Goal: Task Accomplishment & Management: Use online tool/utility

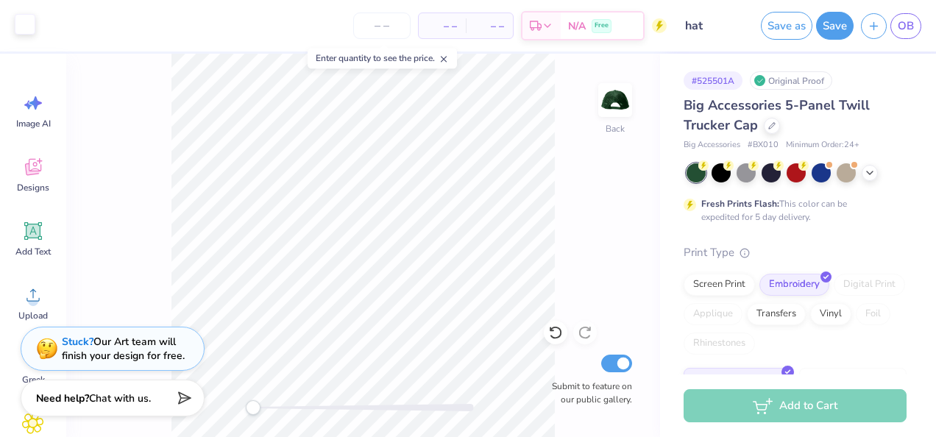
click at [33, 22] on div at bounding box center [25, 24] width 21 height 21
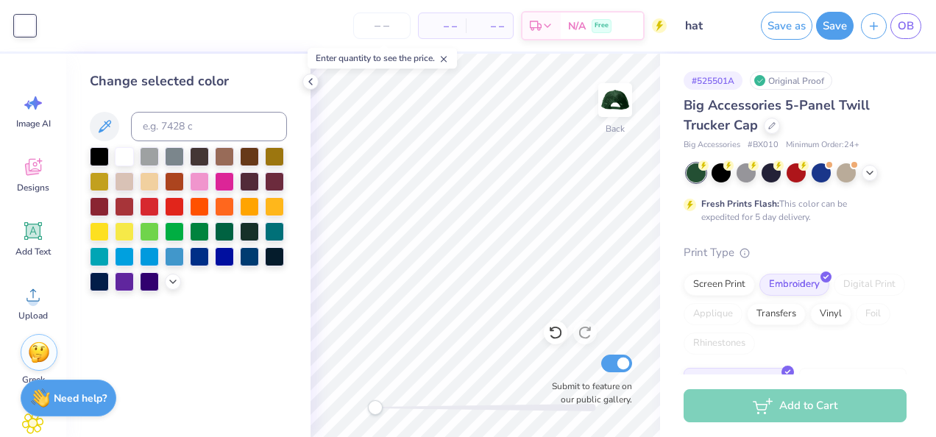
click at [130, 25] on div "– – Per Item – – Total Est. Delivery N/A Free" at bounding box center [355, 26] width 624 height 52
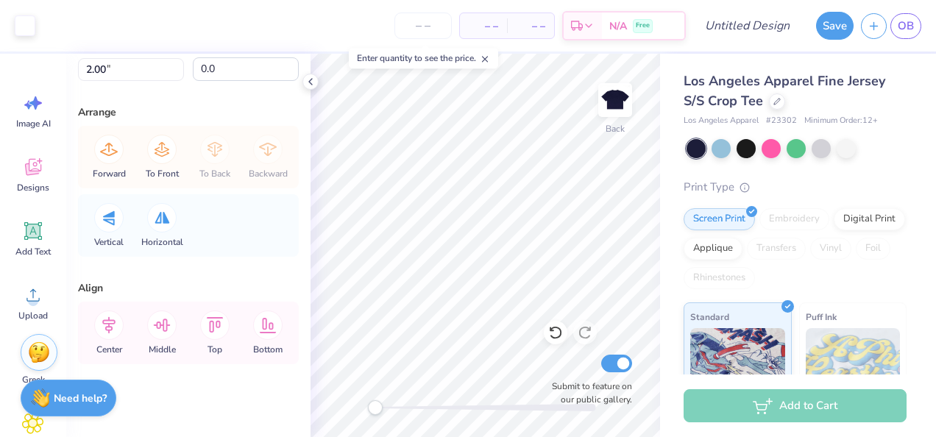
scroll to position [135, 0]
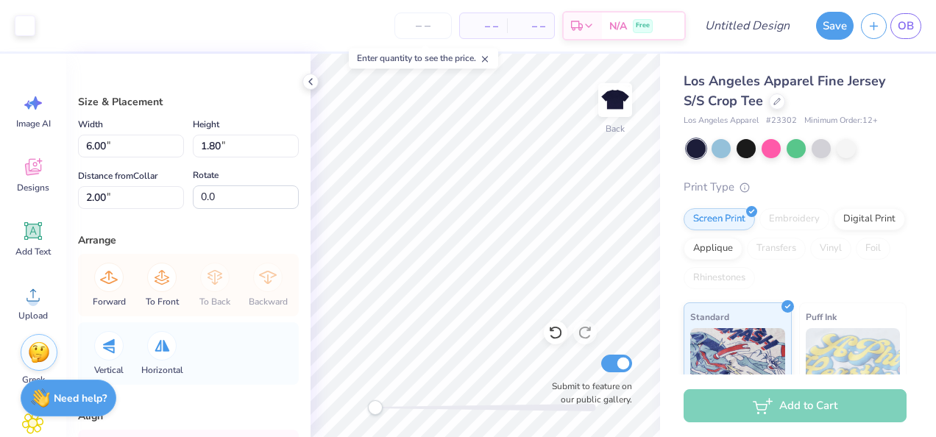
type input "5.94"
type input "1.73"
type input "2.03"
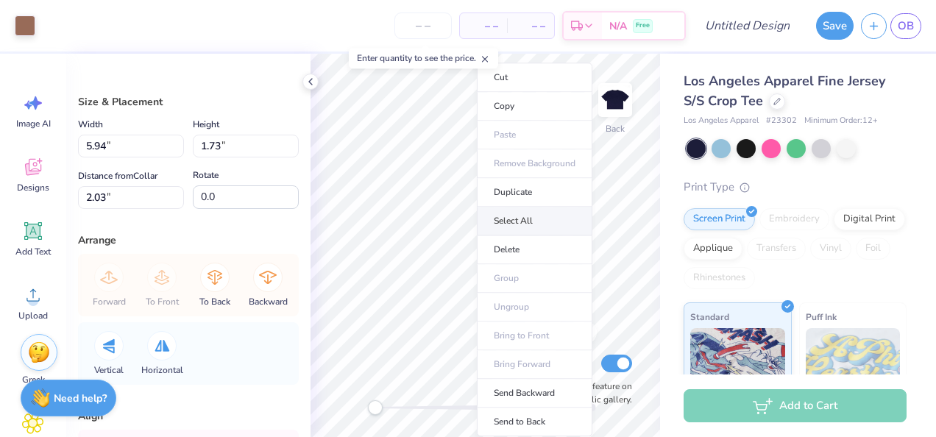
click at [517, 218] on li "Select All" at bounding box center [535, 221] width 116 height 29
type input "6.00"
type input "1.80"
type input "2.00"
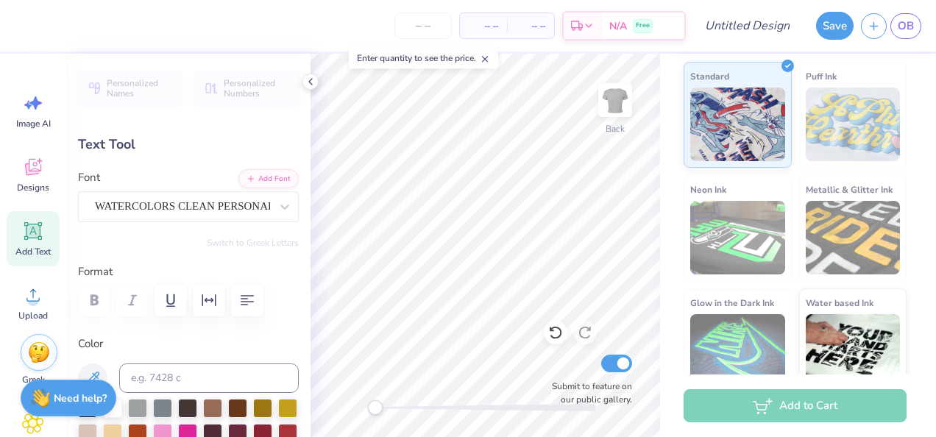
scroll to position [12, 7]
type textarea "DeltaChi Theta"
type input "5.38"
type input "0.59"
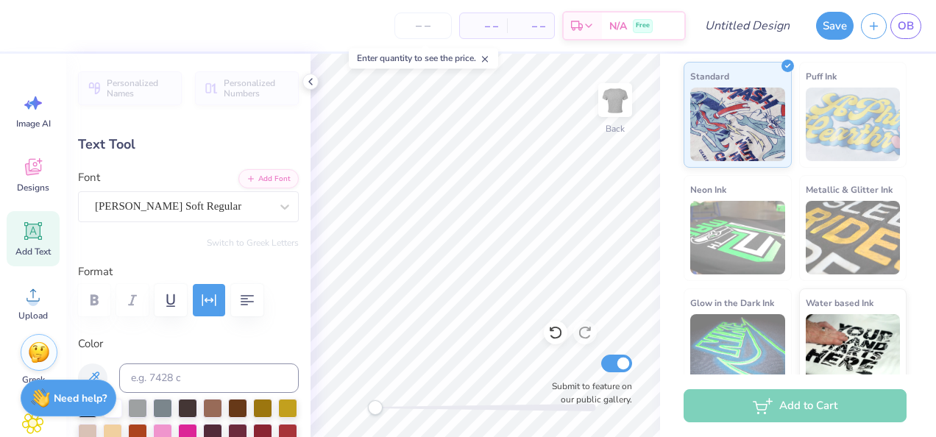
type input "7.33"
type input "0.0"
type textarea "ESTABLISHED"
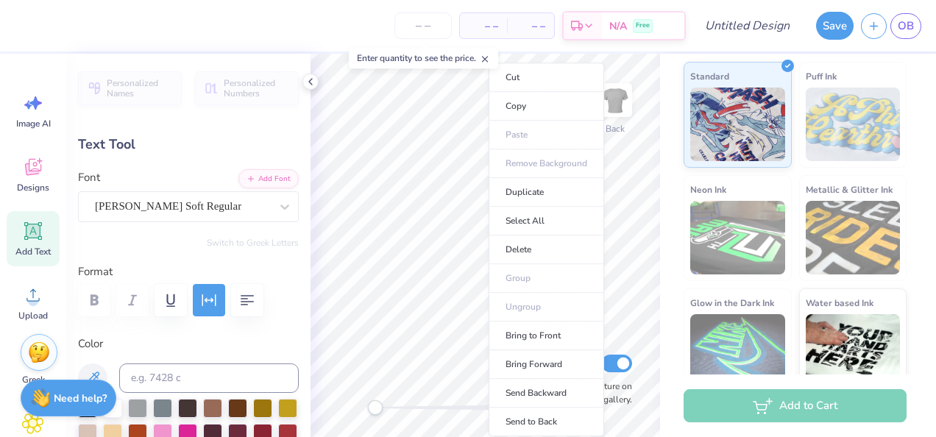
type input "1.74"
type input "0.33"
type input "8.10"
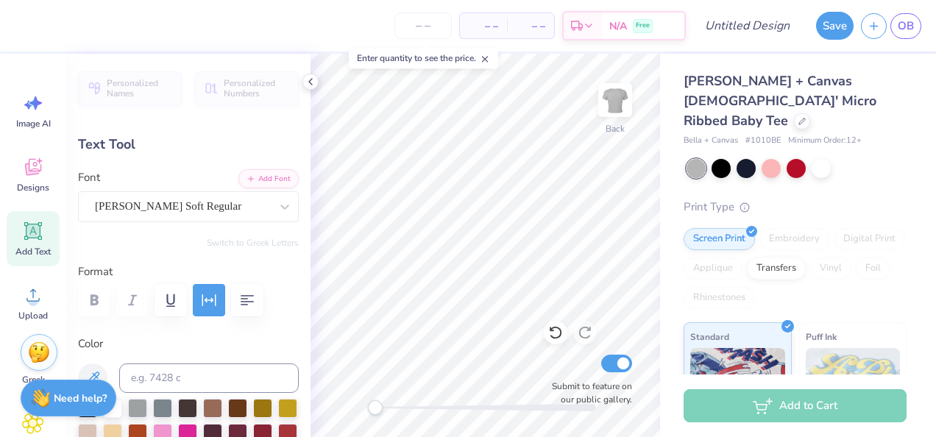
scroll to position [12, 1]
type textarea "25"
type input "2.37"
type input "1.13"
click at [556, 336] on icon at bounding box center [555, 332] width 15 height 15
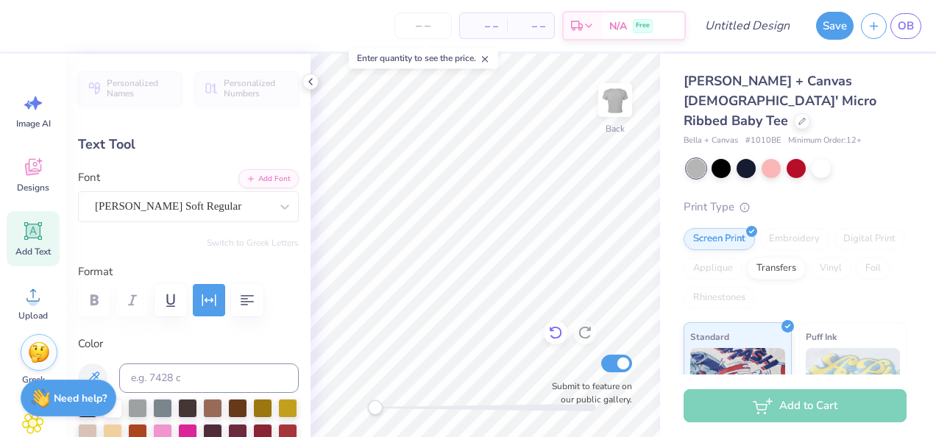
click at [556, 331] on icon at bounding box center [555, 332] width 15 height 15
click at [556, 326] on icon at bounding box center [555, 332] width 15 height 15
type input "1.74"
type input "0.33"
click at [553, 334] on icon at bounding box center [555, 332] width 15 height 15
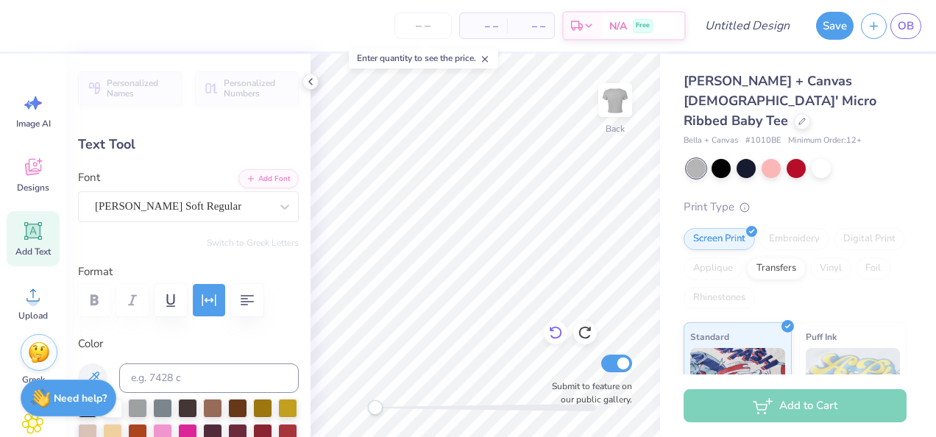
type textarea "1965"
type textarea "Establishedt"
type input "5.62"
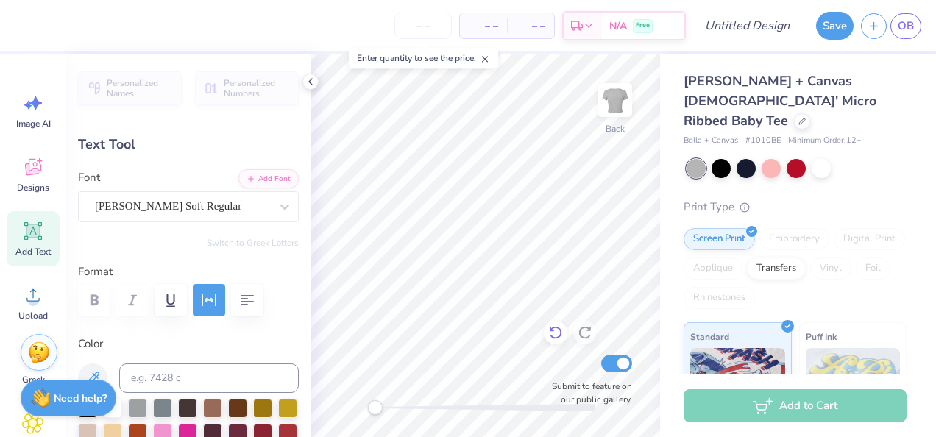
type textarea "Established"
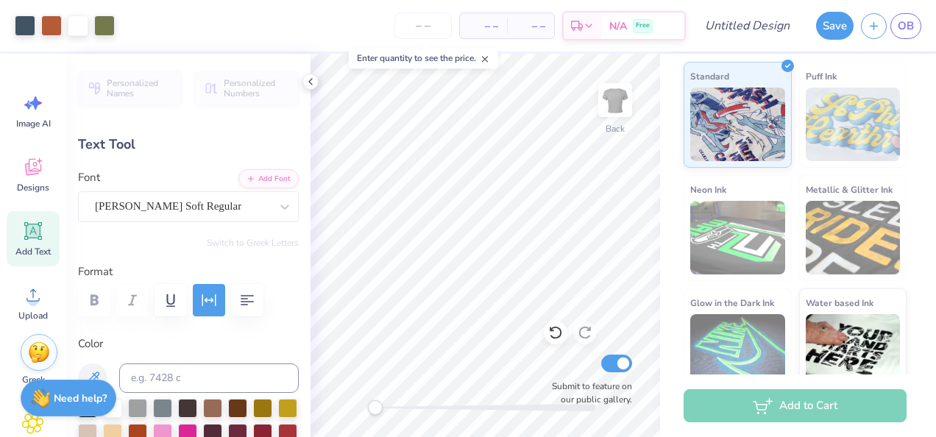
scroll to position [0, 0]
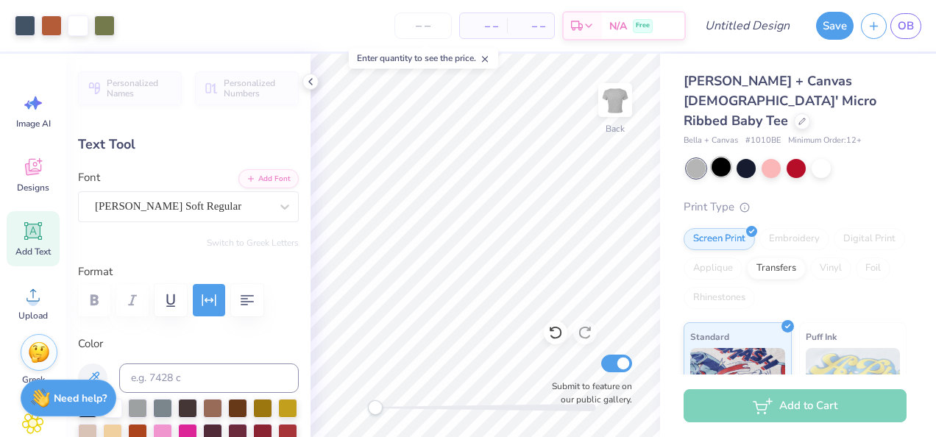
click at [721, 158] on div at bounding box center [721, 167] width 19 height 19
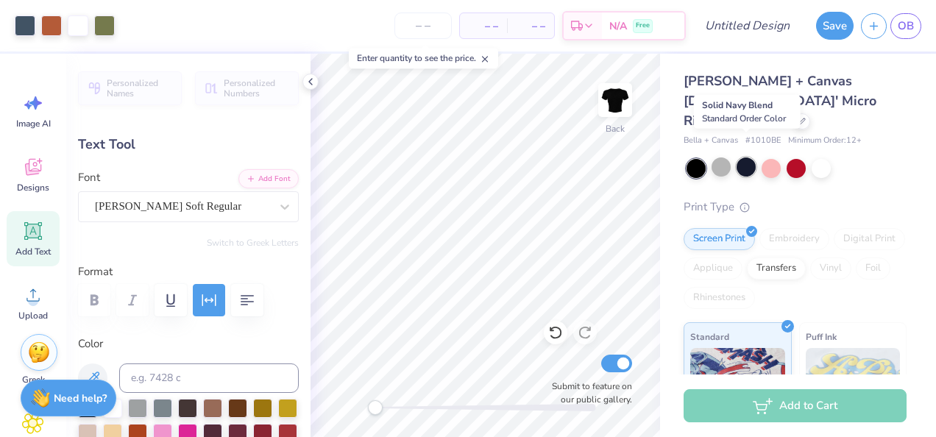
click at [749, 158] on div at bounding box center [746, 167] width 19 height 19
click at [774, 158] on div at bounding box center [771, 167] width 19 height 19
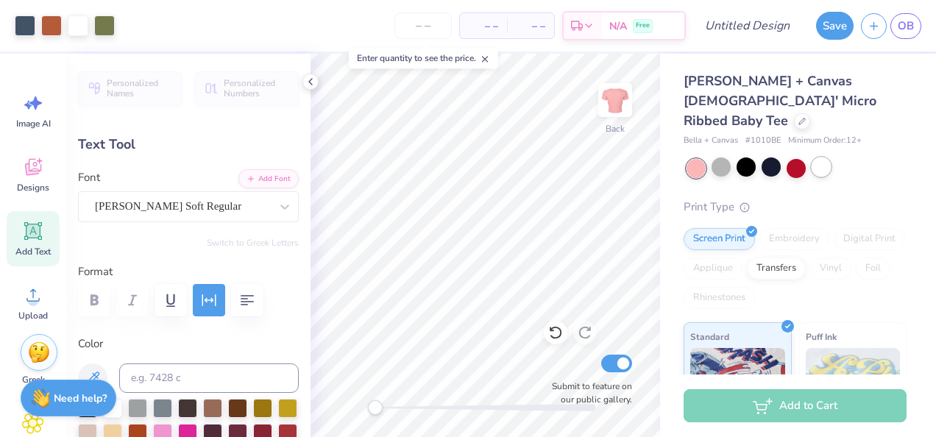
click at [820, 158] on div at bounding box center [821, 167] width 19 height 19
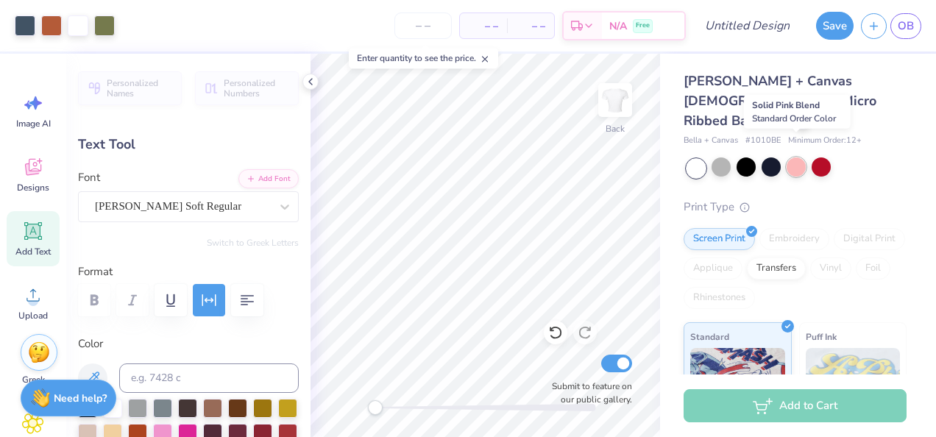
click at [790, 158] on div at bounding box center [796, 167] width 19 height 19
click at [822, 158] on div at bounding box center [821, 167] width 19 height 19
click at [721, 158] on div at bounding box center [721, 167] width 19 height 19
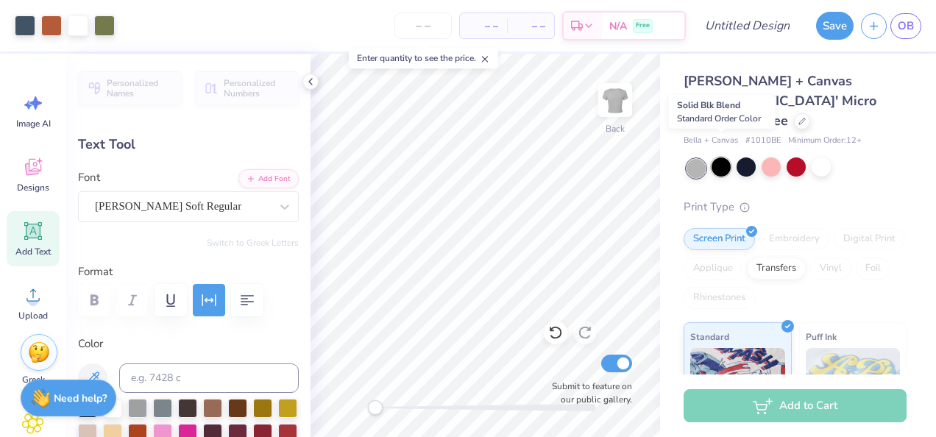
click at [721, 158] on div at bounding box center [721, 167] width 19 height 19
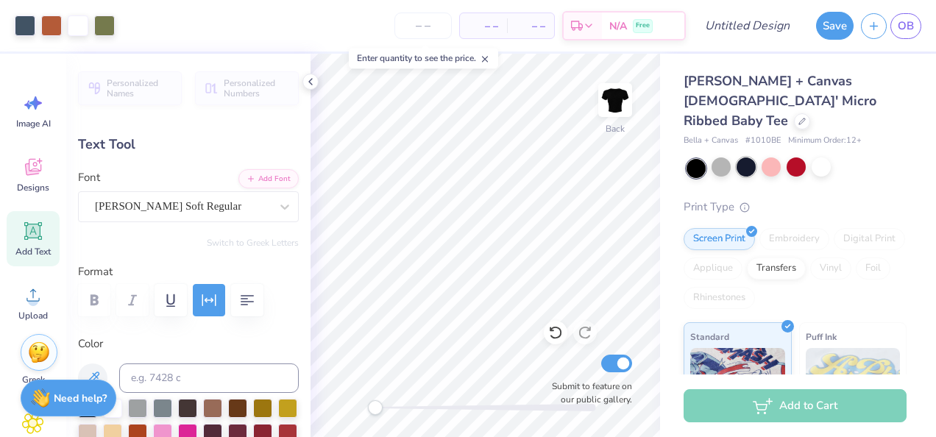
click at [741, 158] on div at bounding box center [746, 167] width 19 height 19
click at [703, 159] on div at bounding box center [696, 168] width 19 height 19
click at [724, 158] on div at bounding box center [721, 167] width 19 height 19
click at [758, 31] on input "Design Title" at bounding box center [765, 25] width 72 height 29
type input "peach"
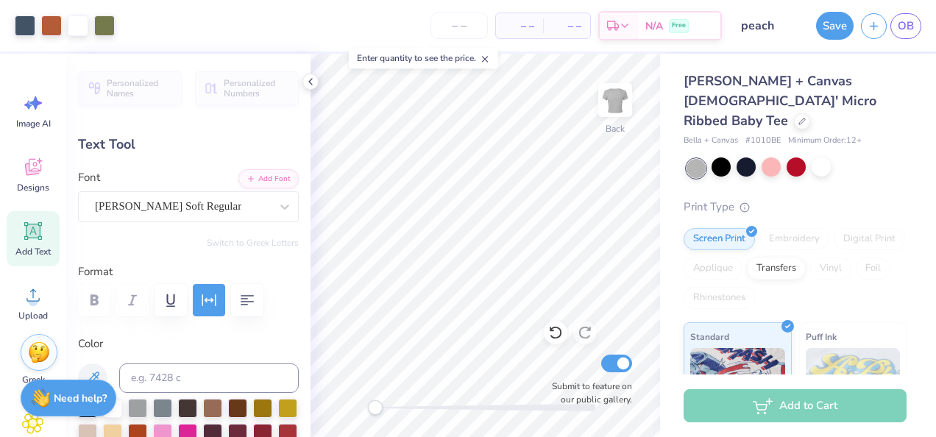
click at [832, 31] on button "Save" at bounding box center [835, 26] width 38 height 28
click at [791, 26] on input "peach" at bounding box center [765, 25] width 72 height 29
click at [838, 22] on div "Save" at bounding box center [835, 26] width 38 height 28
click at [841, 20] on div "Save" at bounding box center [835, 26] width 38 height 28
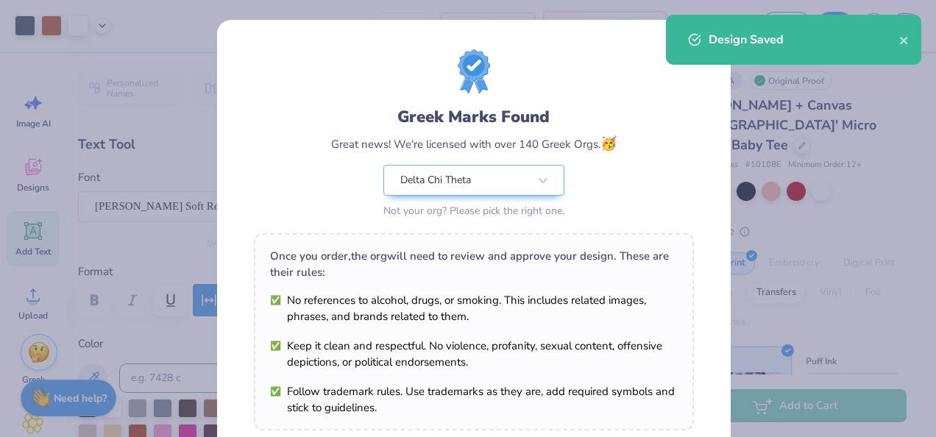
scroll to position [250, 0]
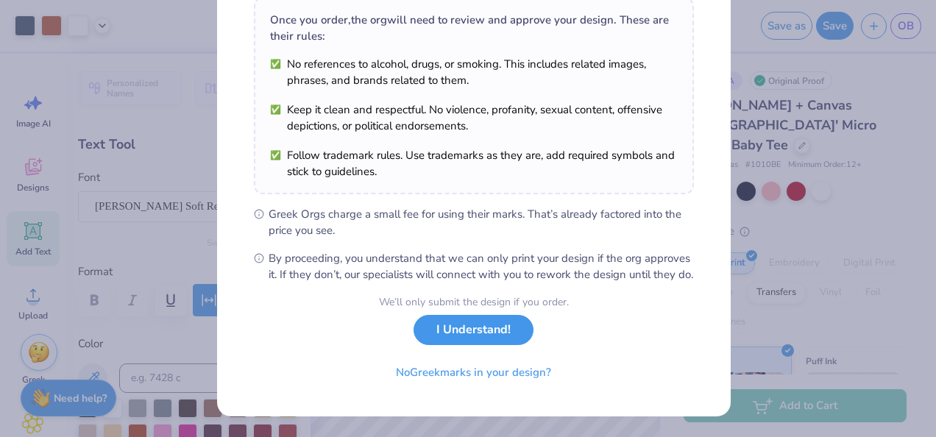
click at [481, 339] on button "I Understand!" at bounding box center [474, 330] width 120 height 30
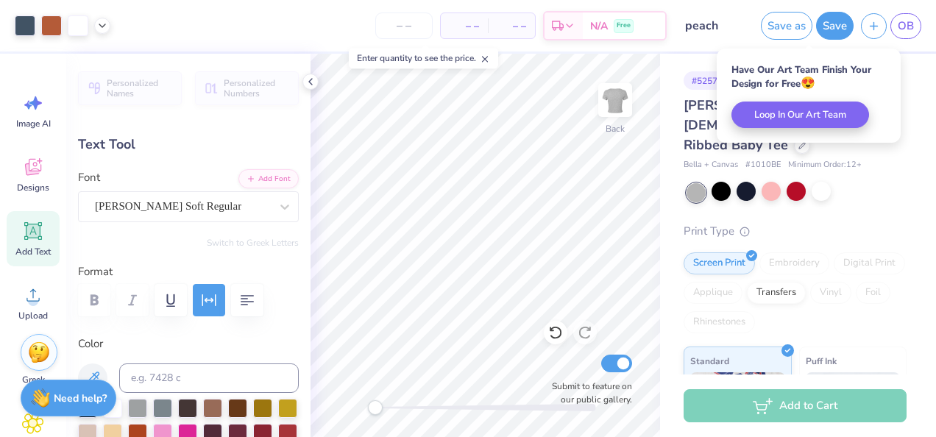
scroll to position [34, 0]
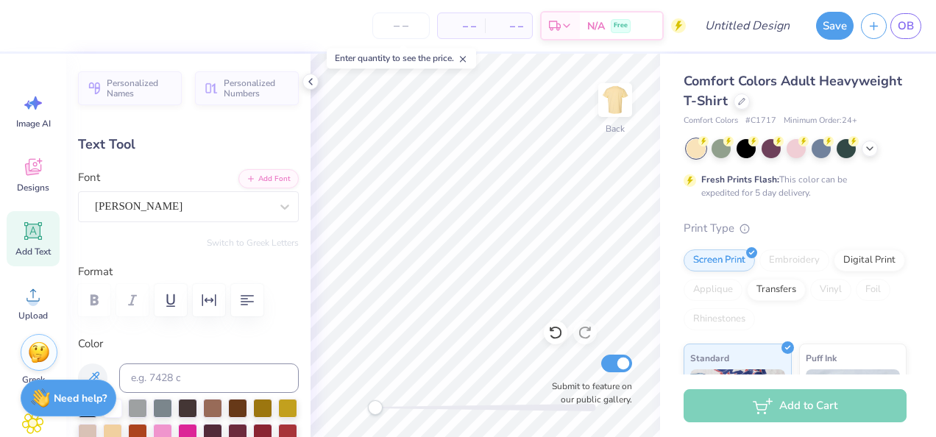
type input "2.88"
type input "0.73"
type input "5.44"
type input "2.88"
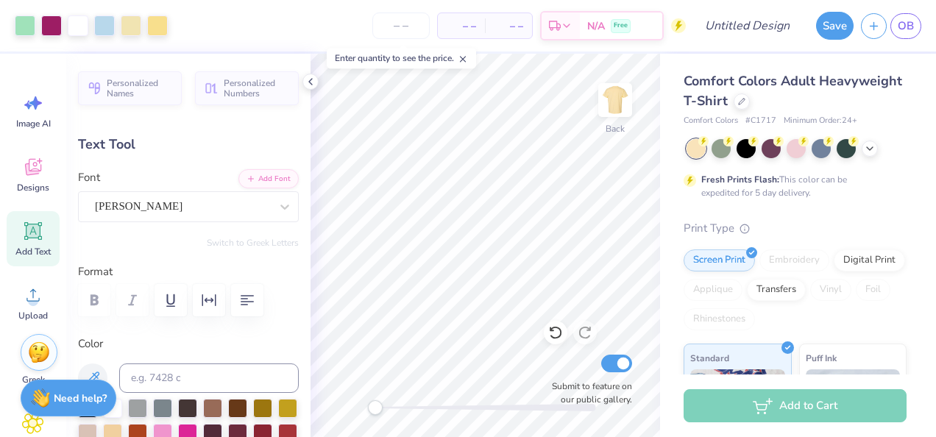
type input "0.73"
type input "5.44"
type input "0.0"
type textarea "A"
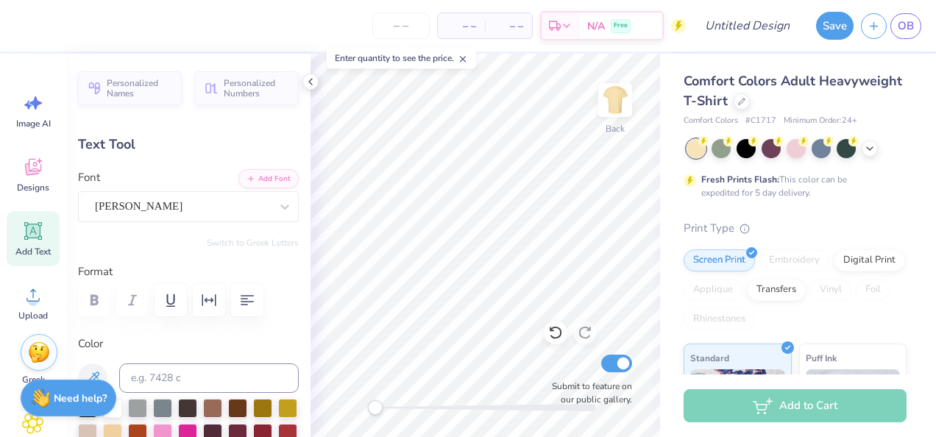
scroll to position [12, 3]
type textarea "Dchi or Die"
type input "3.31"
type input "0.79"
type input "4.10"
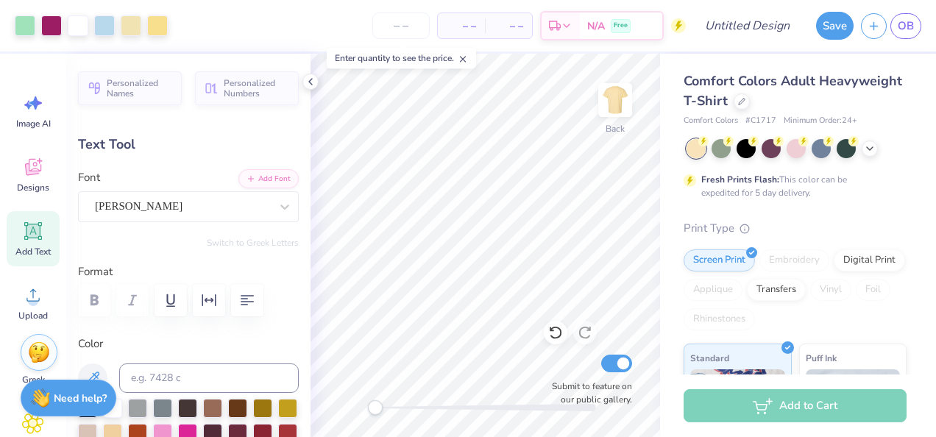
type input "0.0"
type input "3.63"
type input "0.94"
type input "4.75"
type input "0.0"
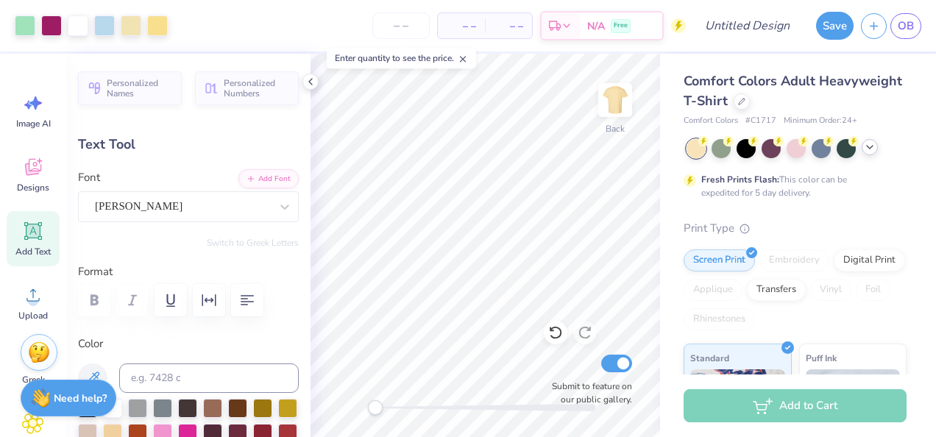
click at [869, 148] on icon at bounding box center [870, 147] width 12 height 12
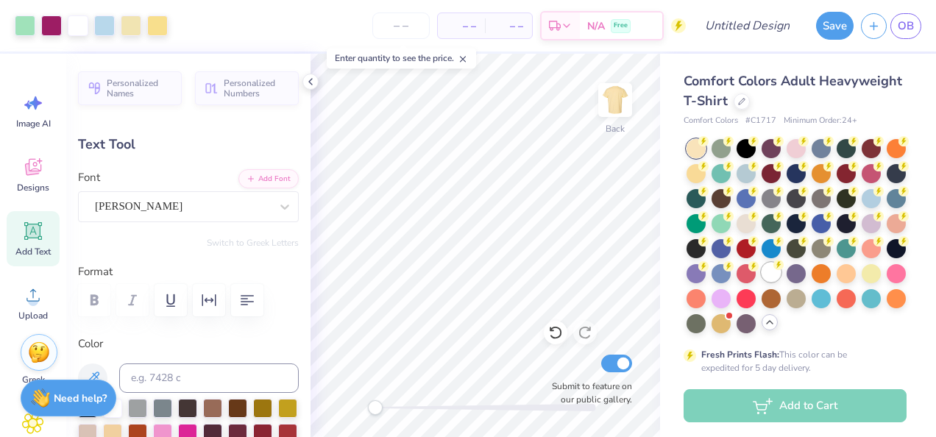
click at [762, 282] on div at bounding box center [771, 272] width 19 height 19
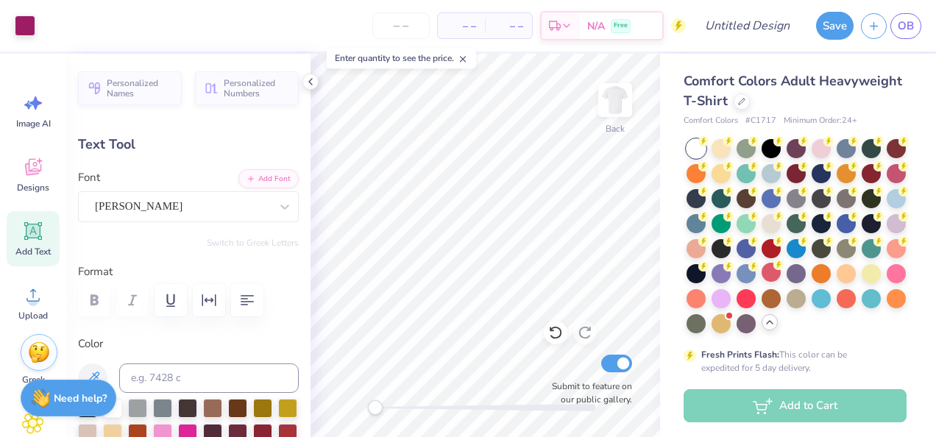
type input "4.82"
type input "-7.2"
type textarea "D"
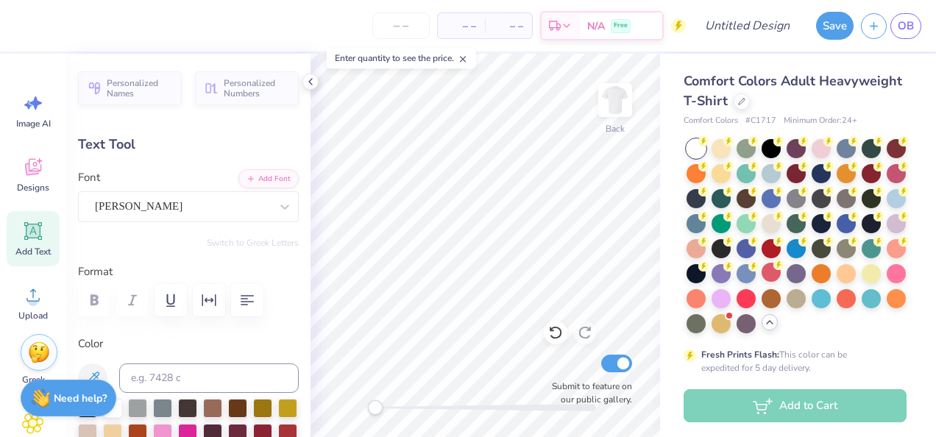
type textarea "Rush Delta Chi Theta"
type input "0.0"
type input "7.49"
type input "1.44"
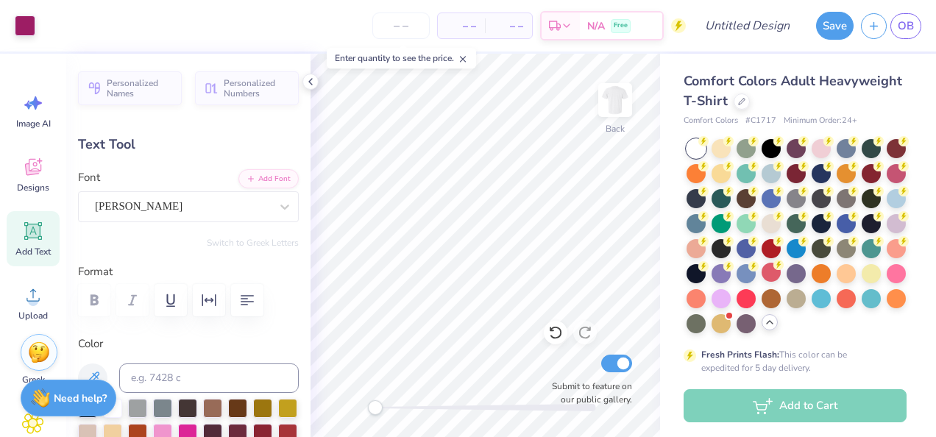
type input "4.56"
type input "-7.2"
type input "6.68"
type input "1.29"
type input "4.72"
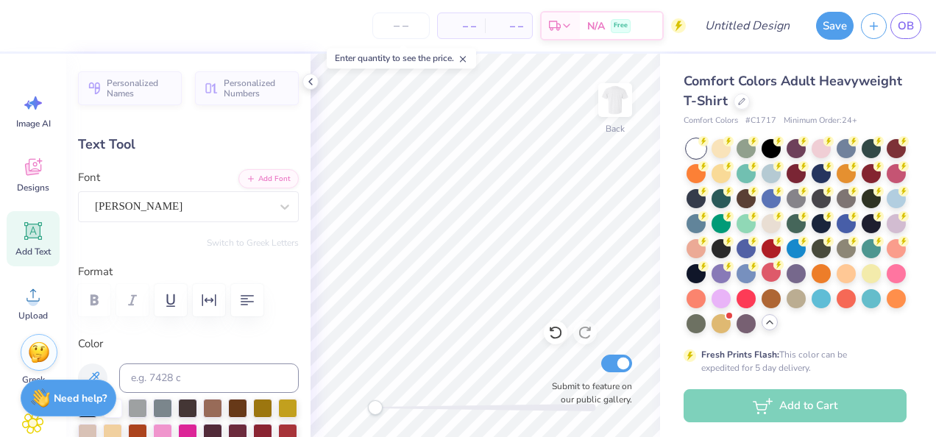
type textarea "Rus Delta Chi Theta"
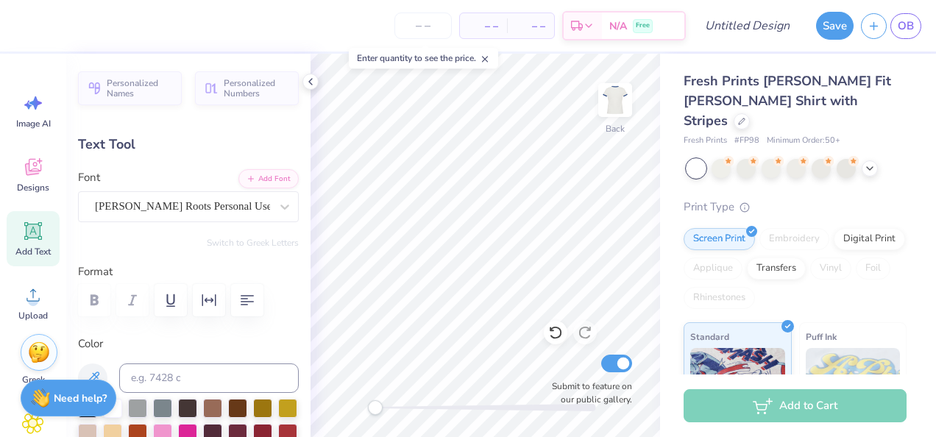
scroll to position [12, 7]
type textarea "A"
type textarea "Delta Chi Thera"
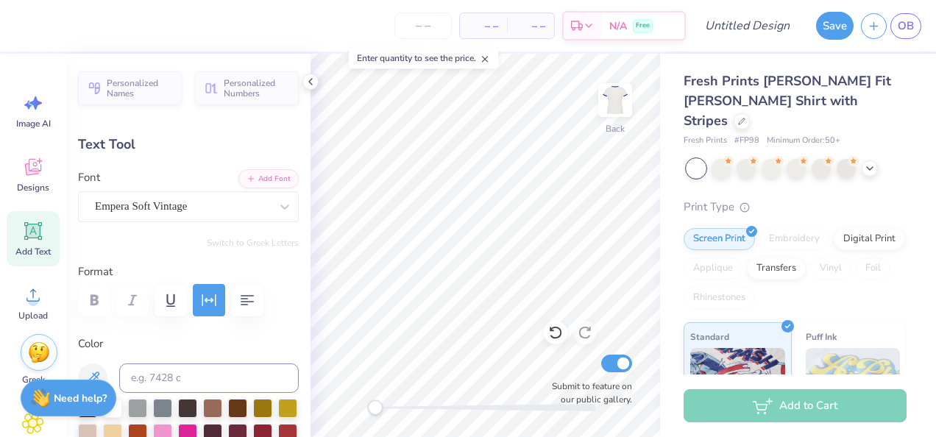
type input "3.54"
type input "0.63"
type input "5.34"
type input "0.0"
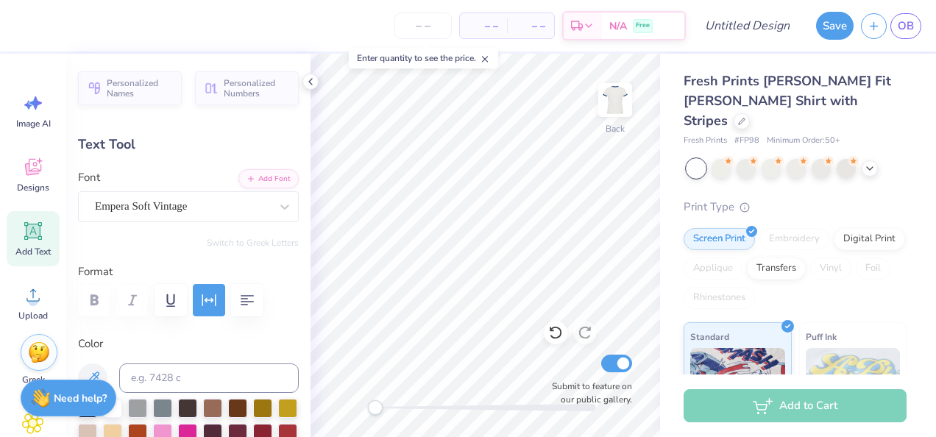
type textarea "est. 1965"
click at [668, 233] on div "Fresh Prints Simone Slim Fit Ringer Shirt with Stripes Fresh Prints # FP98 Mini…" at bounding box center [798, 354] width 276 height 601
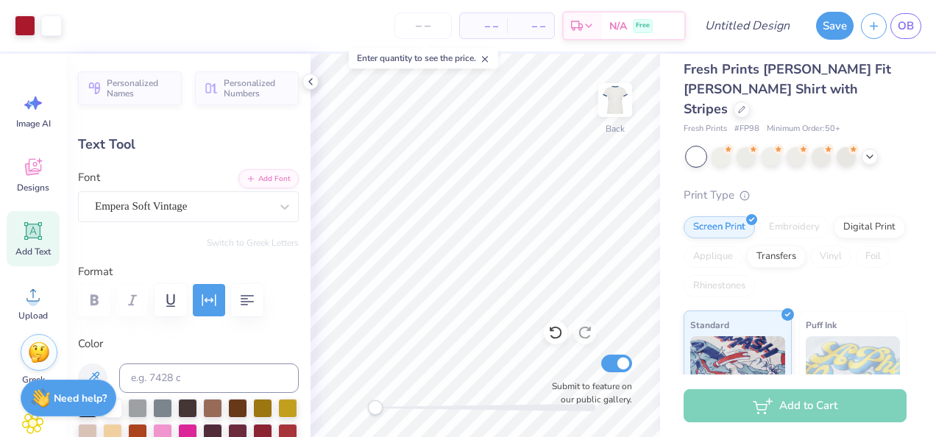
scroll to position [0, 0]
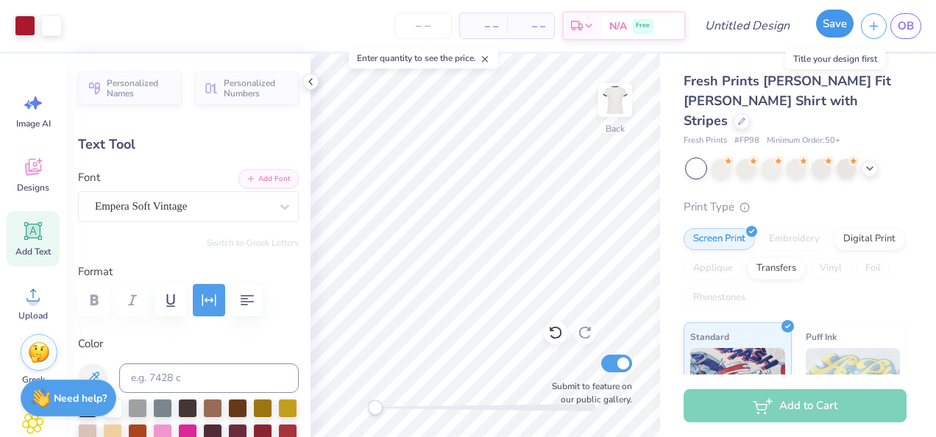
click at [838, 24] on button "Save" at bounding box center [835, 24] width 38 height 28
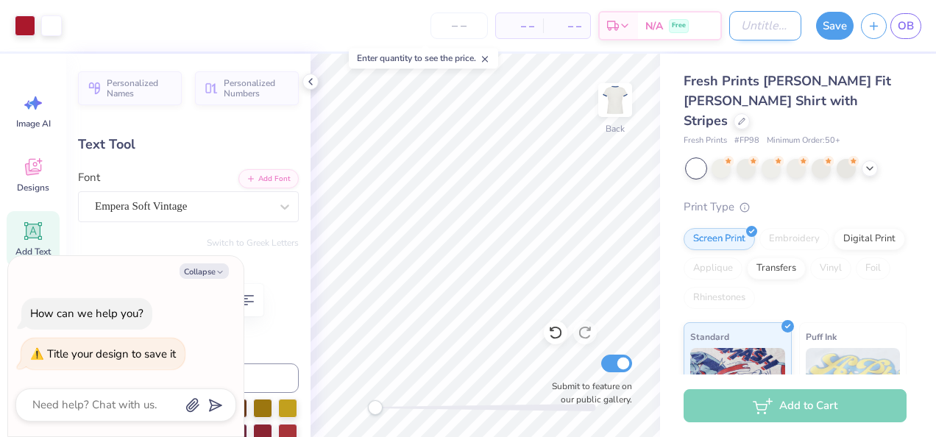
type textarea "x"
click at [767, 28] on input "Design Title" at bounding box center [765, 25] width 72 height 29
type input "o"
type textarea "x"
type input "op"
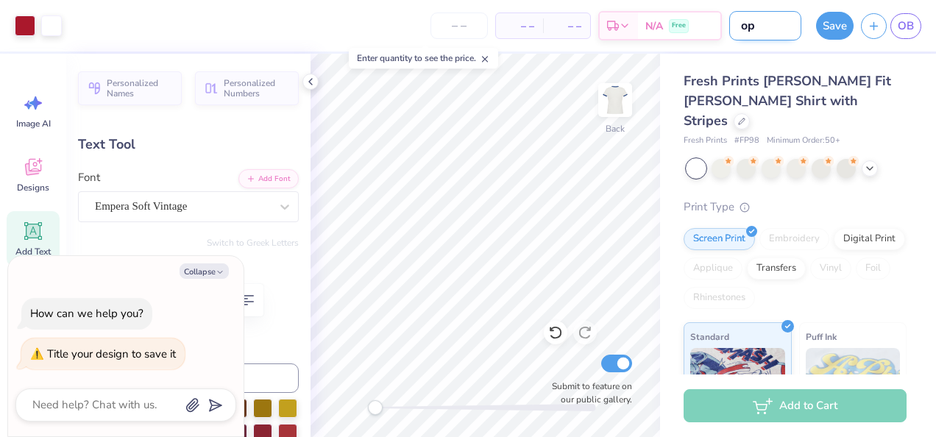
type textarea "x"
type input "ope"
type textarea "x"
type input "open"
type textarea "x"
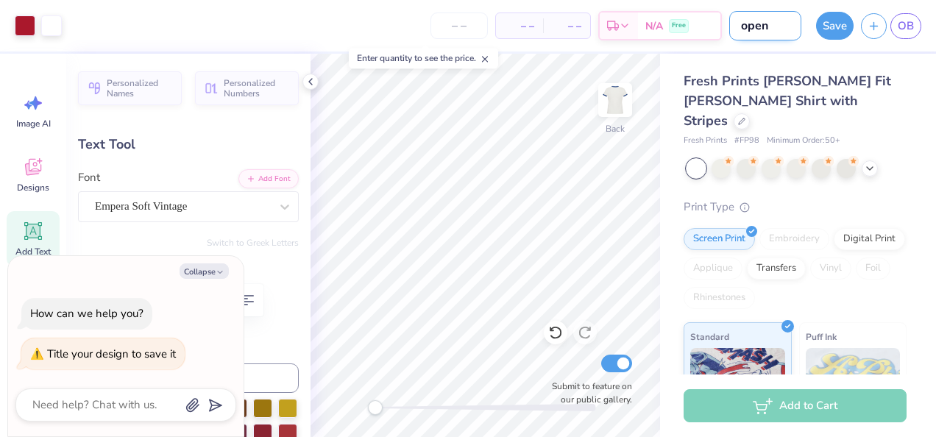
type input "open"
type textarea "x"
type input "open m"
type textarea "x"
type input "open me"
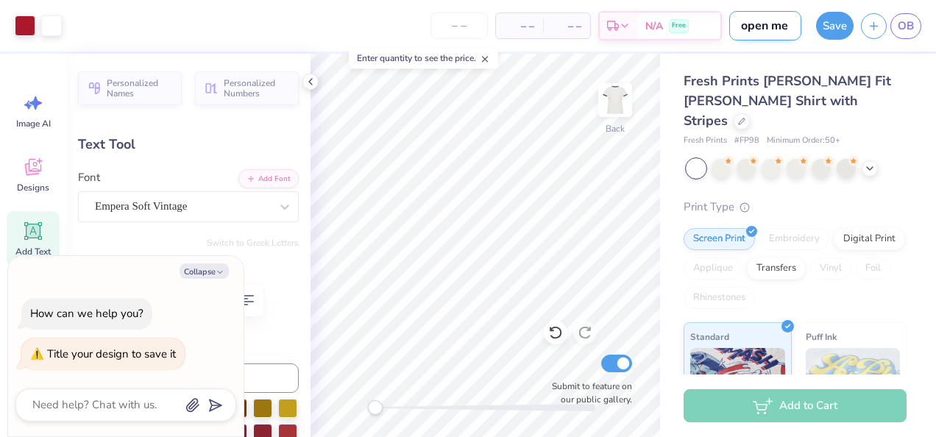
type textarea "x"
type input "open mer"
type textarea "x"
type input "open merc"
type textarea "x"
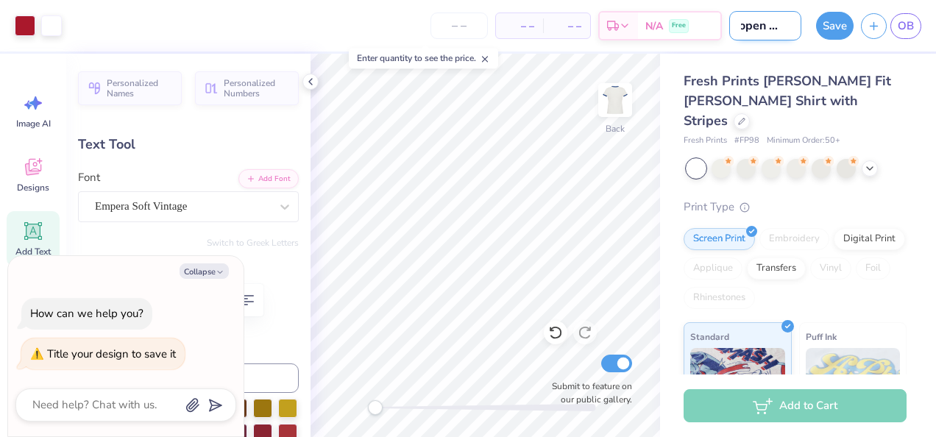
type input "open merch"
type textarea "x"
type input "open merch"
click at [824, 32] on button "Save" at bounding box center [835, 24] width 38 height 28
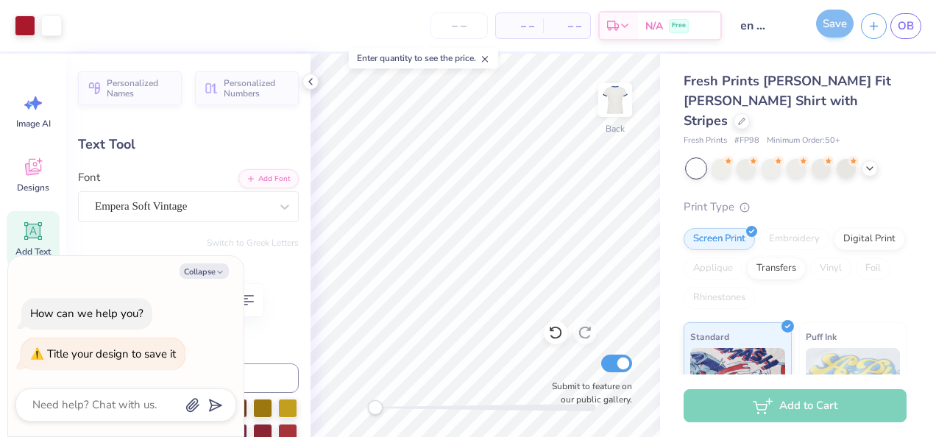
scroll to position [0, 0]
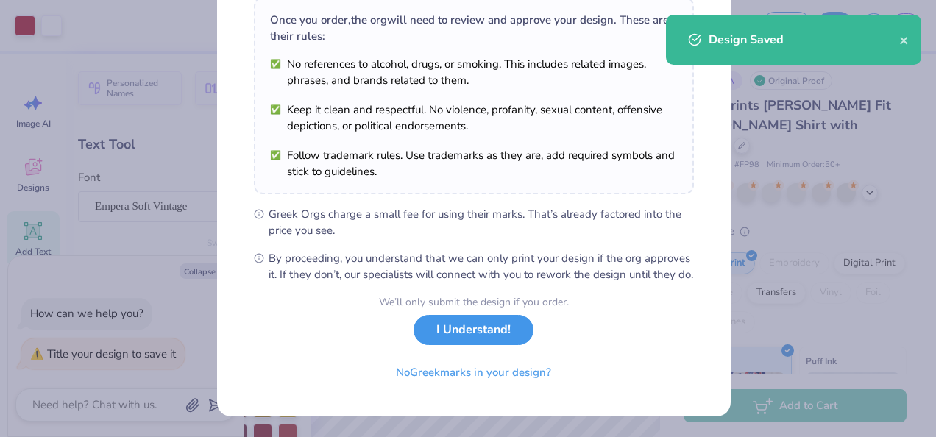
click at [484, 344] on button "I Understand!" at bounding box center [474, 330] width 120 height 30
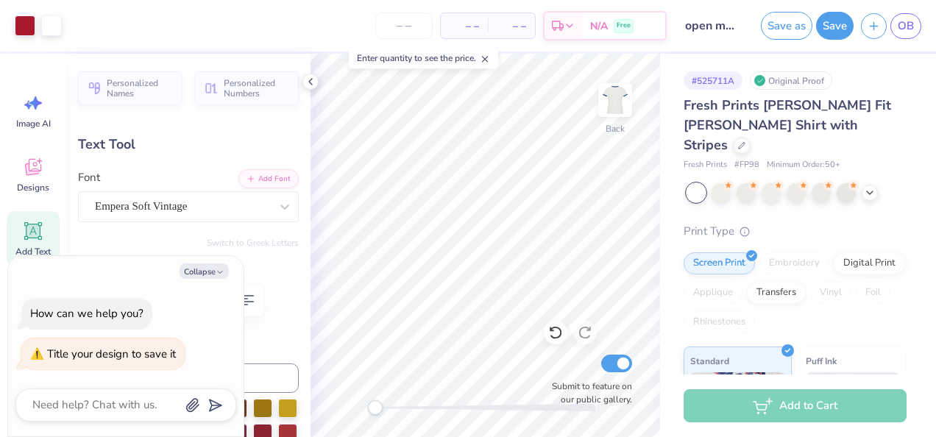
scroll to position [34, 0]
type textarea "x"
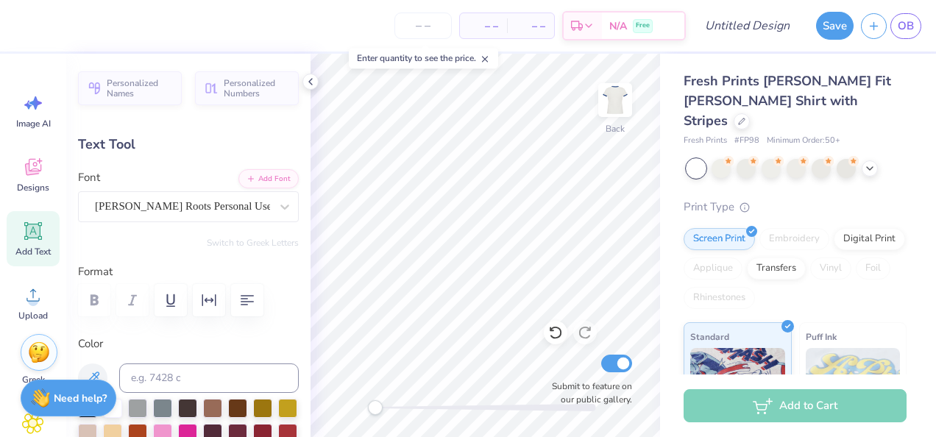
scroll to position [12, 7]
type textarea "A"
type textarea "Deta Chi Theta"
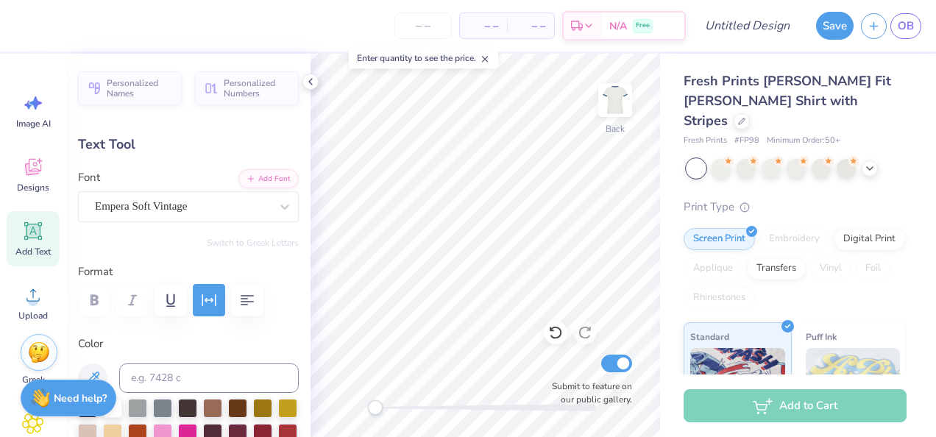
type input "3.54"
type input "0.63"
type input "5.34"
type input "0.0"
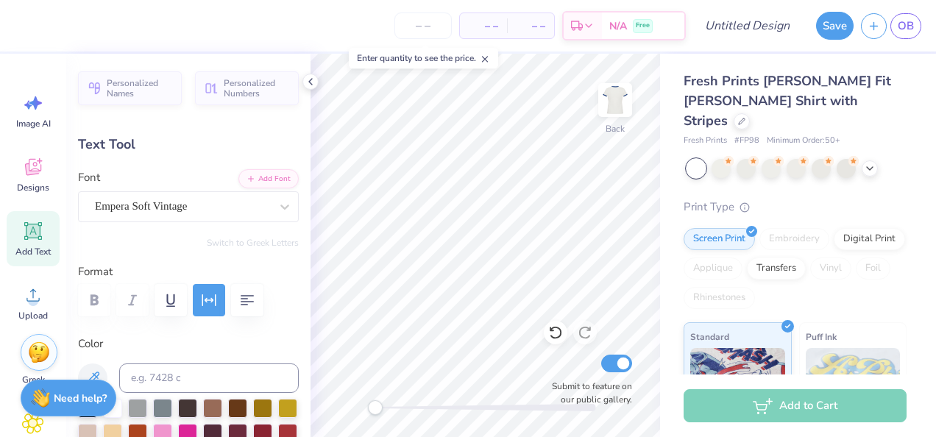
type textarea "est. 1965"
click at [788, 28] on input "Design Title" at bounding box center [765, 25] width 72 height 29
type input "open merch"
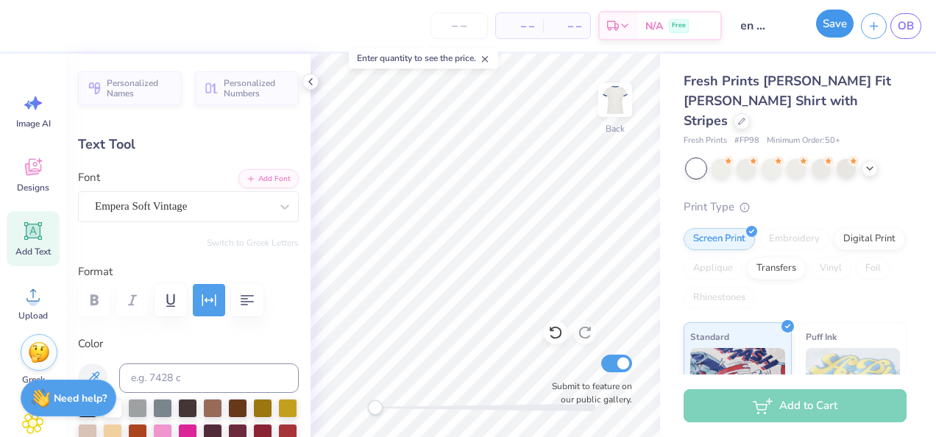
click at [839, 30] on button "Save" at bounding box center [835, 24] width 38 height 28
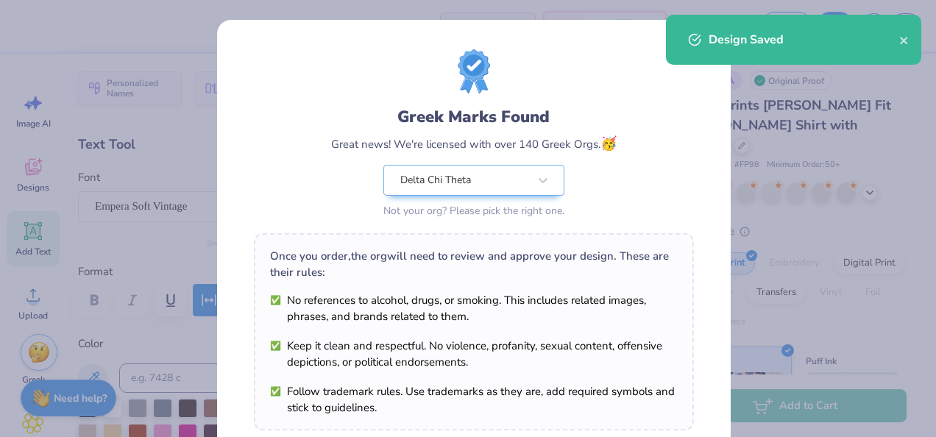
scroll to position [250, 0]
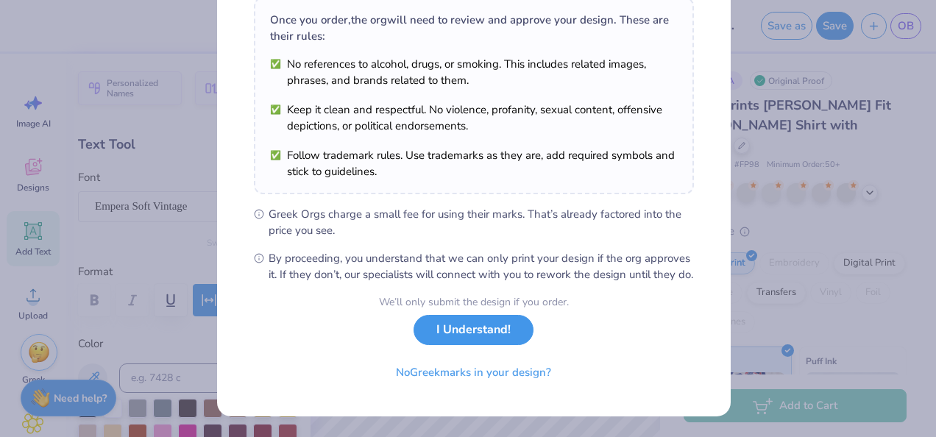
click at [479, 334] on button "I Understand!" at bounding box center [474, 330] width 120 height 30
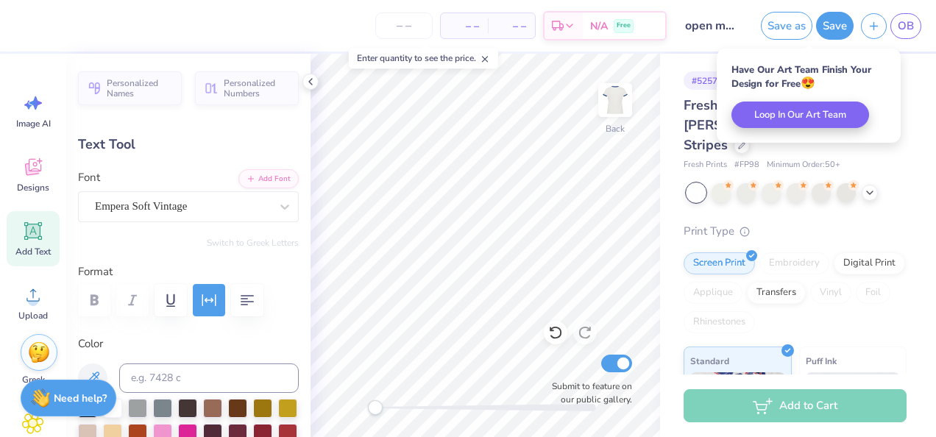
scroll to position [34, 0]
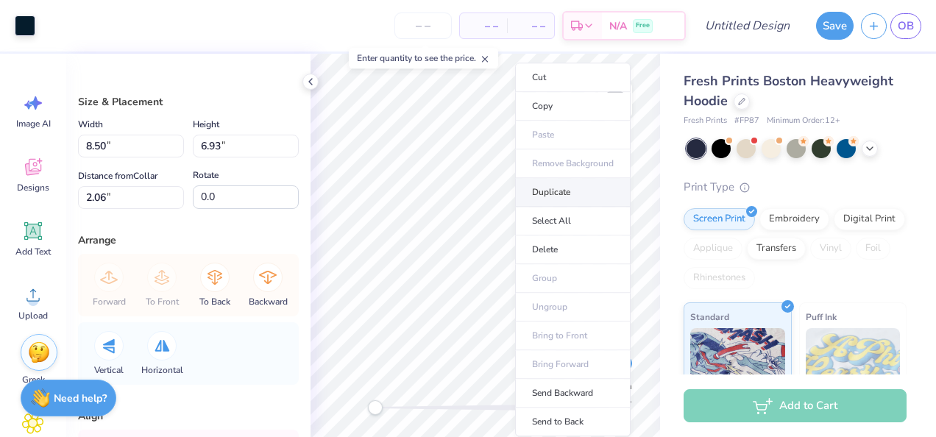
drag, startPoint x: 423, startPoint y: 231, endPoint x: 515, endPoint y: 202, distance: 97.3
type input "8.23"
type input "3.30"
type input "4.71"
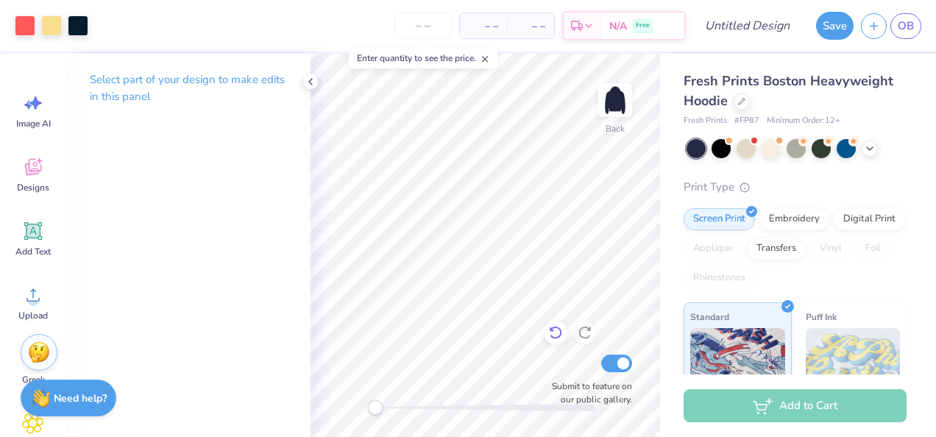
click at [554, 336] on icon at bounding box center [555, 332] width 15 height 15
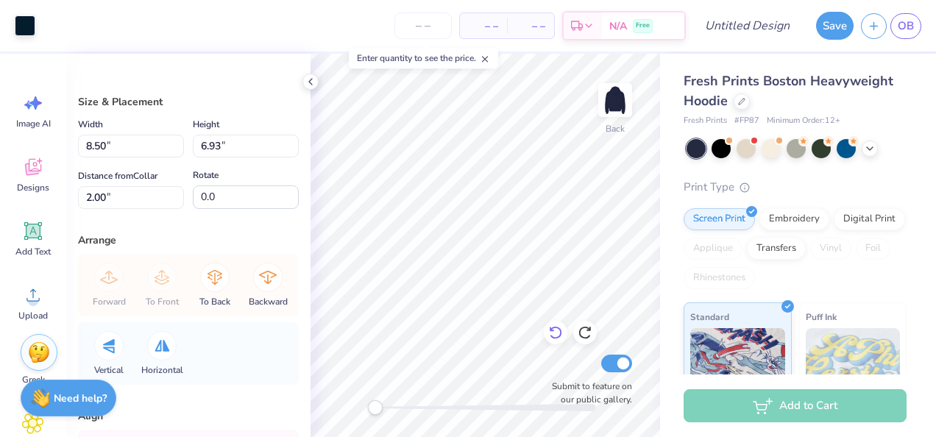
type input "7.06"
type input "6.71"
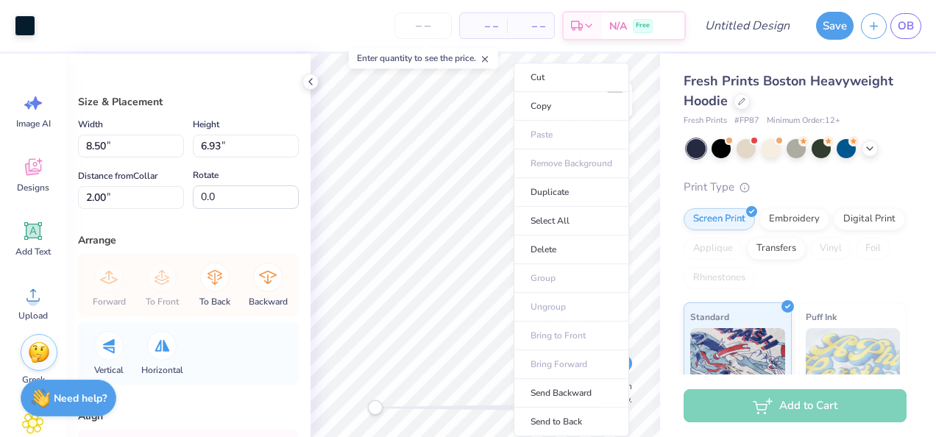
type input "7.06"
type input "6.71"
type input "8.23"
type input "3.30"
type input "4.71"
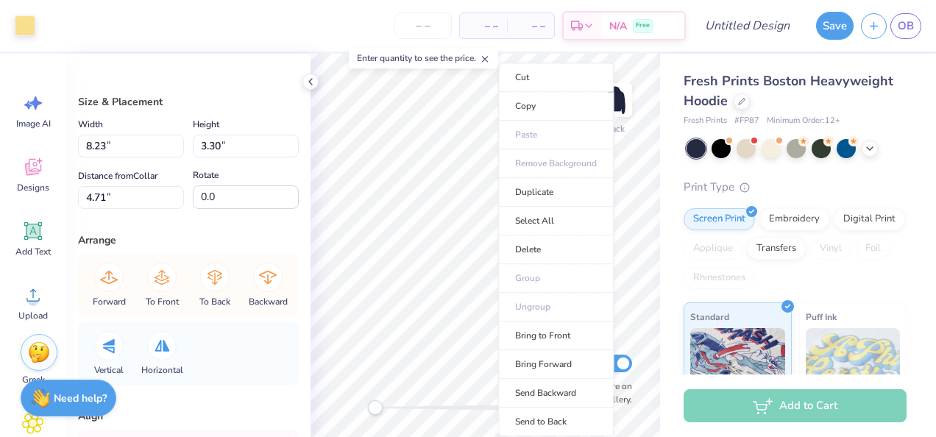
type input "8.50"
type input "6.93"
type input "2.00"
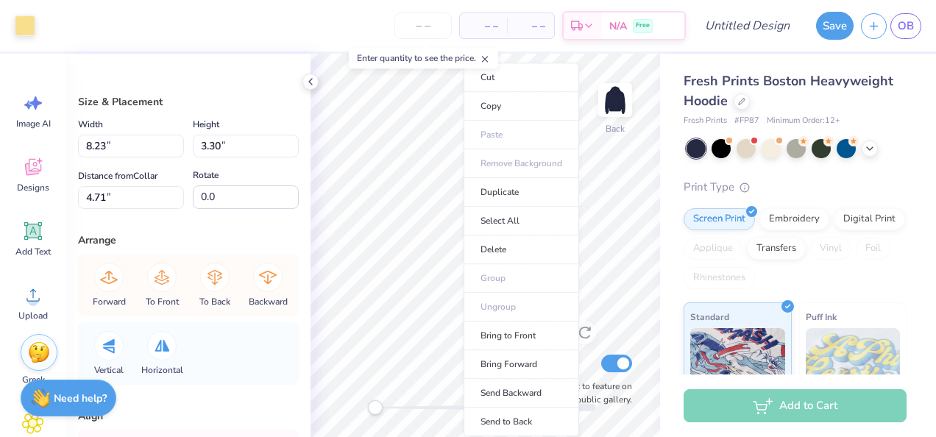
type input "8.50"
type input "6.93"
type input "2.00"
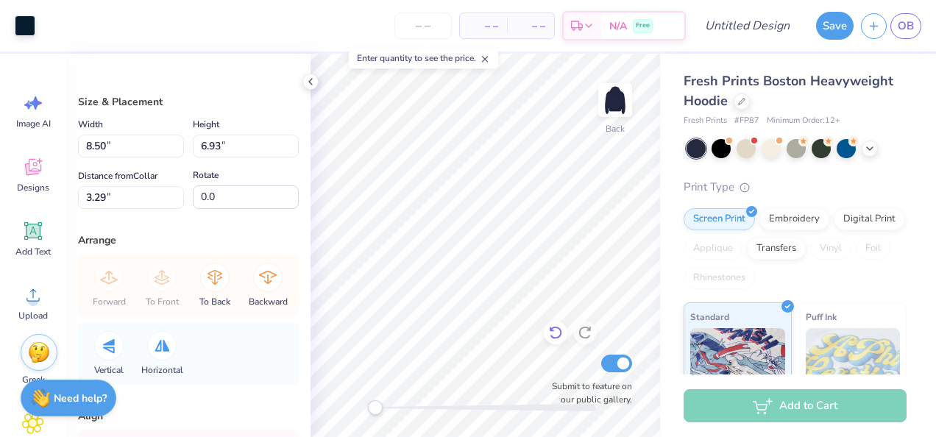
type input "3.29"
type input "8.23"
type input "3.30"
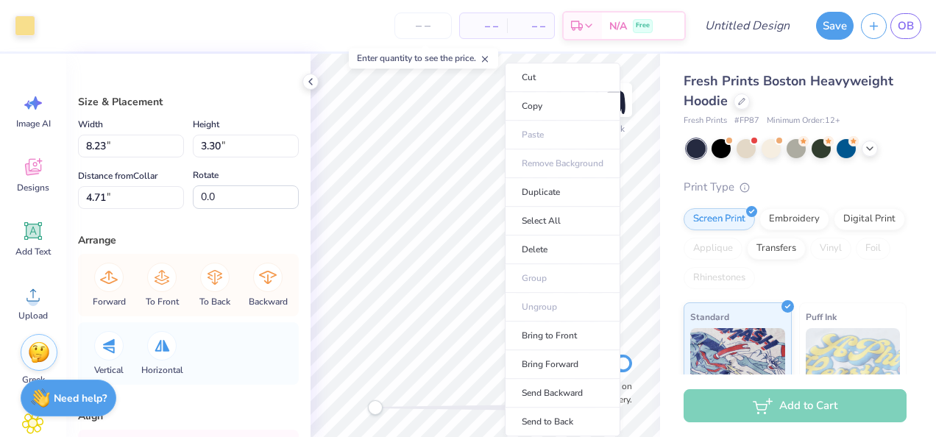
click at [505, 191] on li "Duplicate" at bounding box center [563, 192] width 116 height 29
type input "5.71"
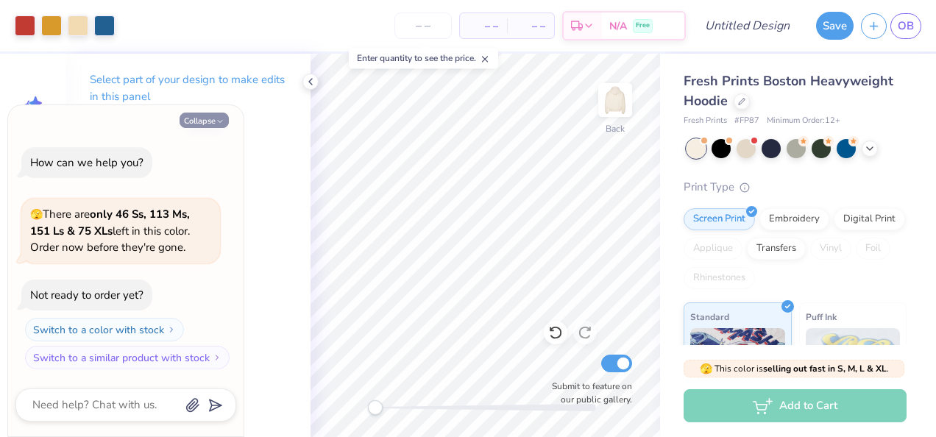
click at [209, 127] on button "Collapse" at bounding box center [204, 120] width 49 height 15
type textarea "x"
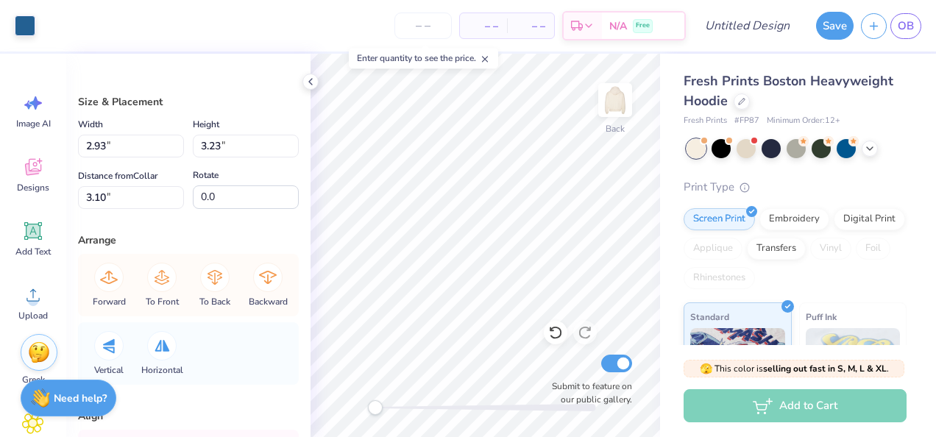
type input "3.12"
type input "3.42"
type input "3.00"
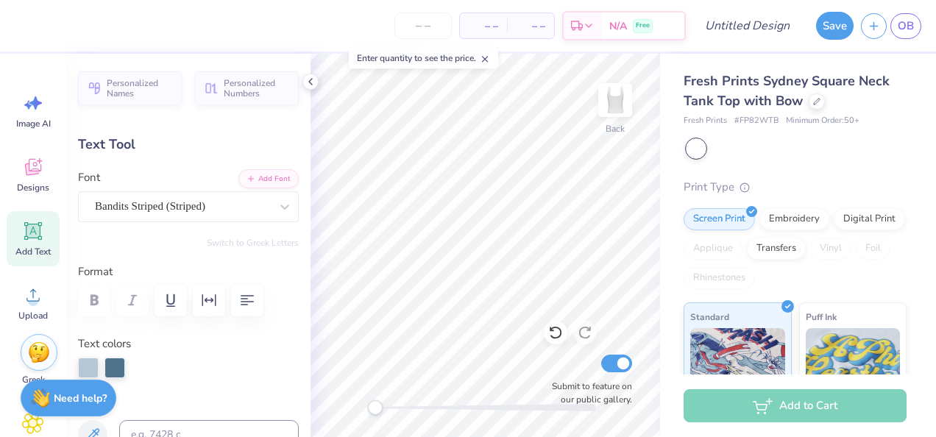
scroll to position [12, 2]
click at [552, 333] on icon at bounding box center [555, 332] width 15 height 15
type textarea "Detla Chi Theta"
type input "7.61"
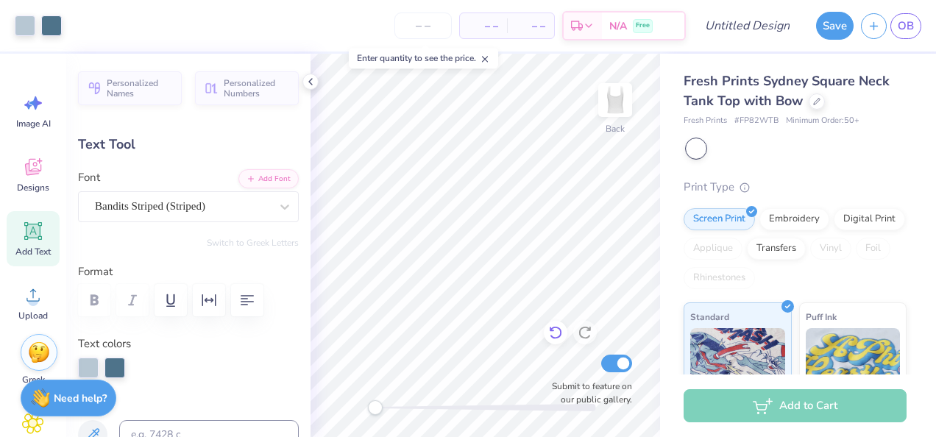
type input "1.24"
type input "2.45"
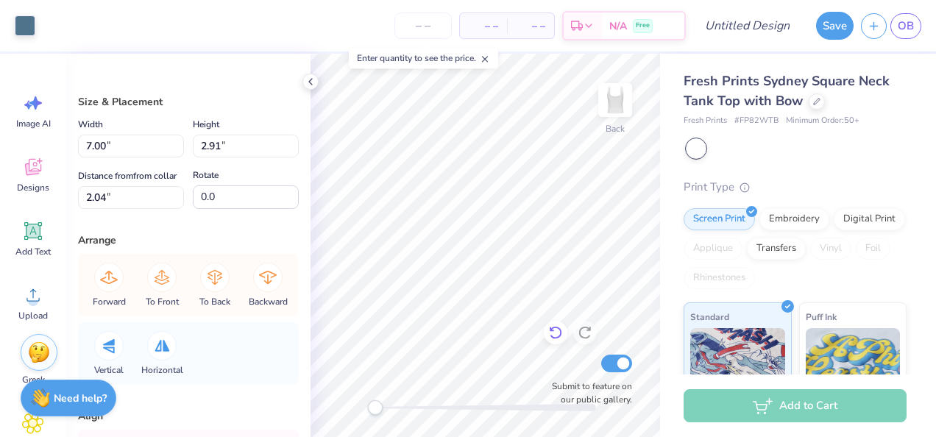
type input "2.04"
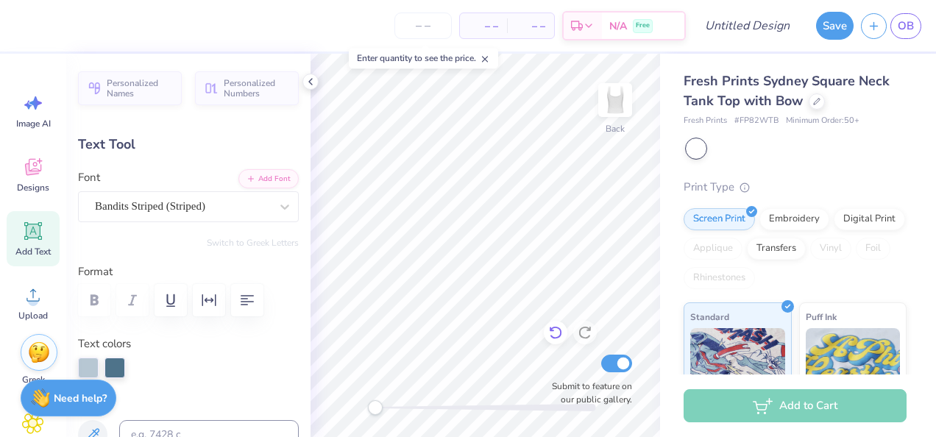
type input "6.24"
type input "1.01"
type input "2.67"
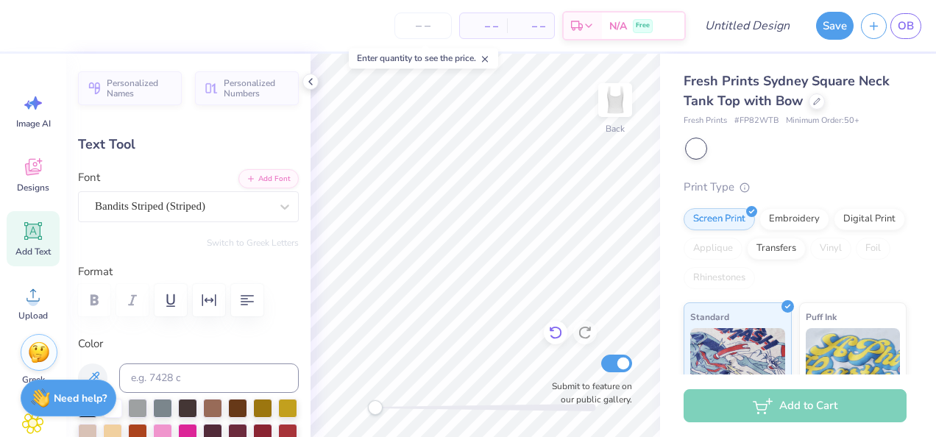
type input "1.49"
type input "0.42"
type input "2.04"
type textarea "est. 19653"
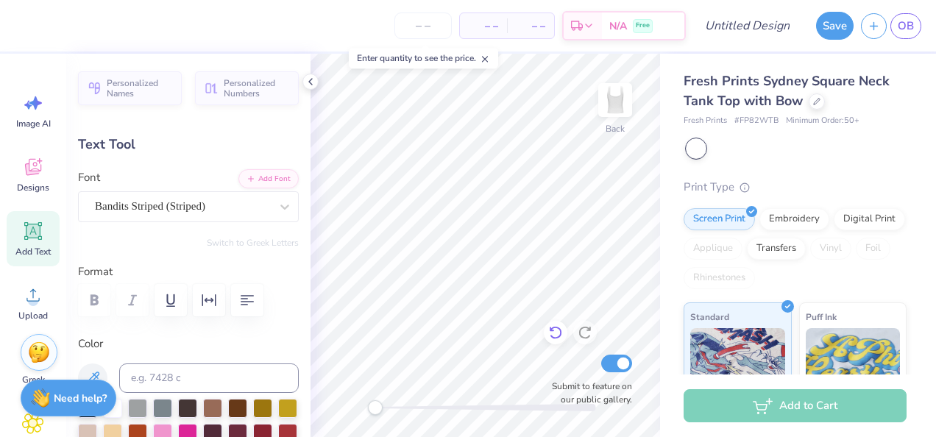
scroll to position [12, 4]
type input "1.70"
type input "0.42"
type input "2.04"
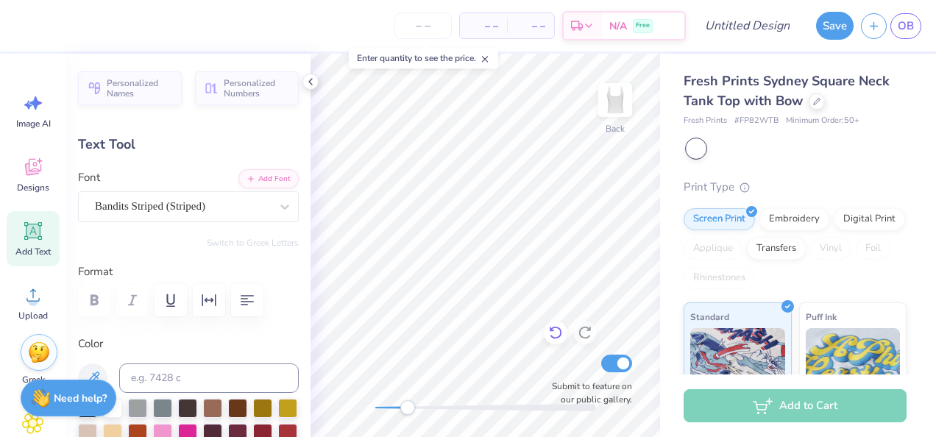
type textarea "est. 1965"
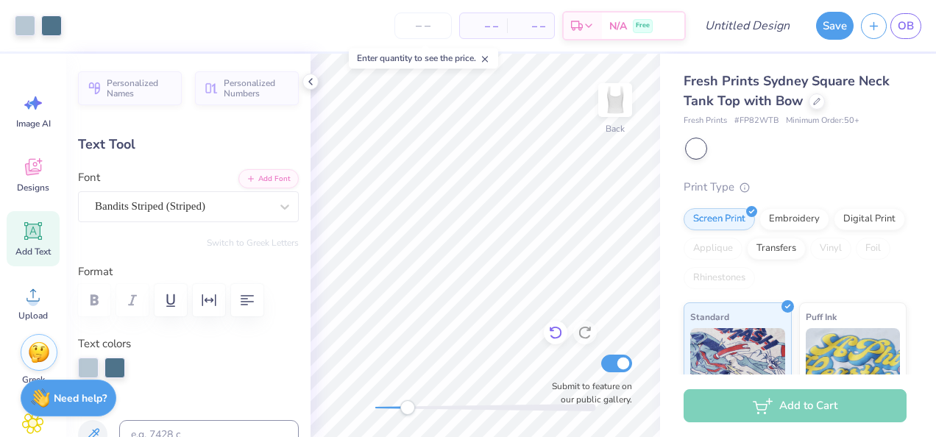
type input "6.24"
type input "1.01"
type input "2.81"
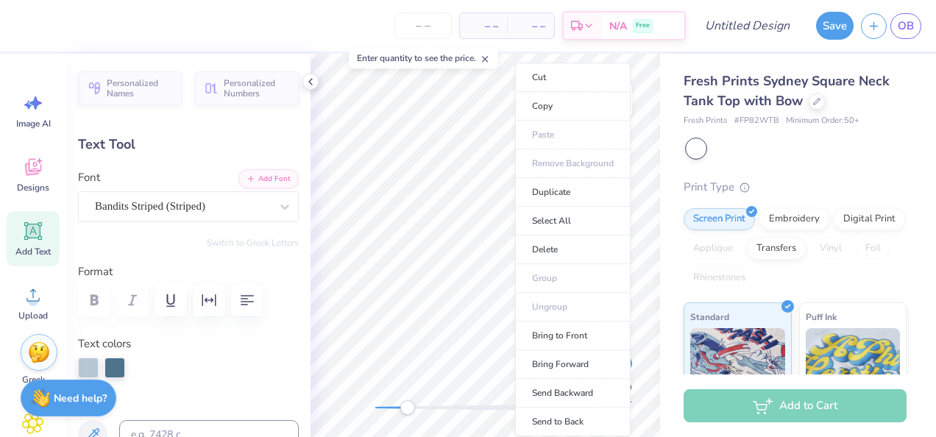
click at [515, 298] on ul "Cut Copy Paste Remove Background Duplicate Select All Delete Group Ungroup Brin…" at bounding box center [573, 250] width 116 height 374
click at [515, 291] on ul "Cut Copy Paste Remove Background Duplicate Select All Delete Group Ungroup Brin…" at bounding box center [573, 250] width 116 height 374
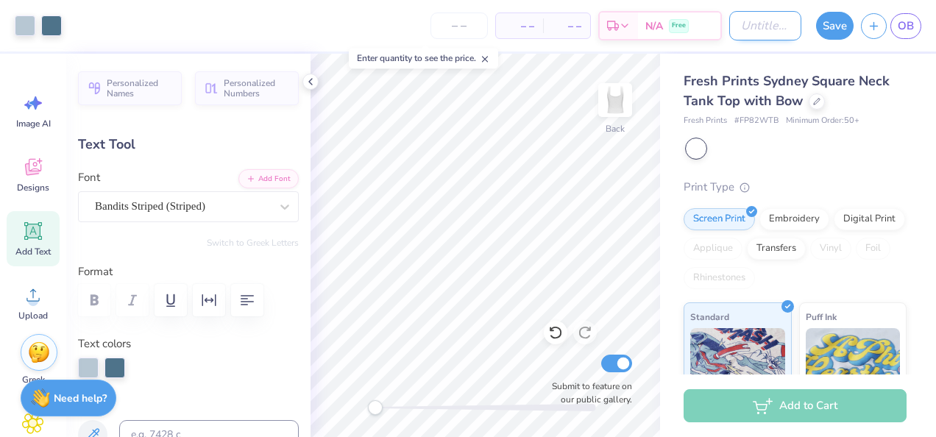
click at [791, 24] on input "Design Title" at bounding box center [765, 25] width 72 height 29
type input "blue vintage"
click at [838, 16] on button "Save" at bounding box center [835, 24] width 38 height 28
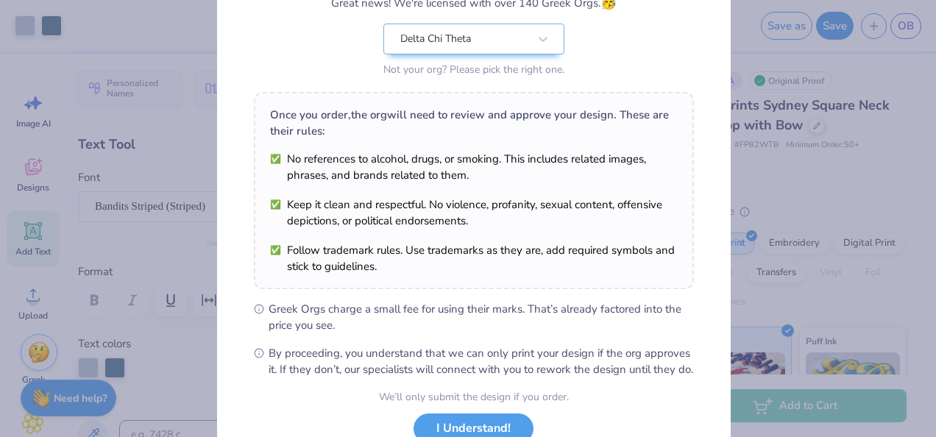
scroll to position [250, 0]
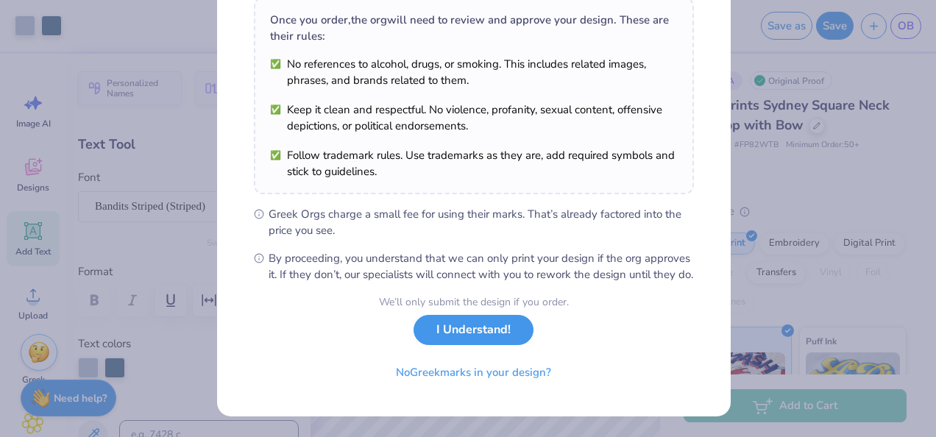
click at [446, 334] on button "I Understand!" at bounding box center [474, 330] width 120 height 30
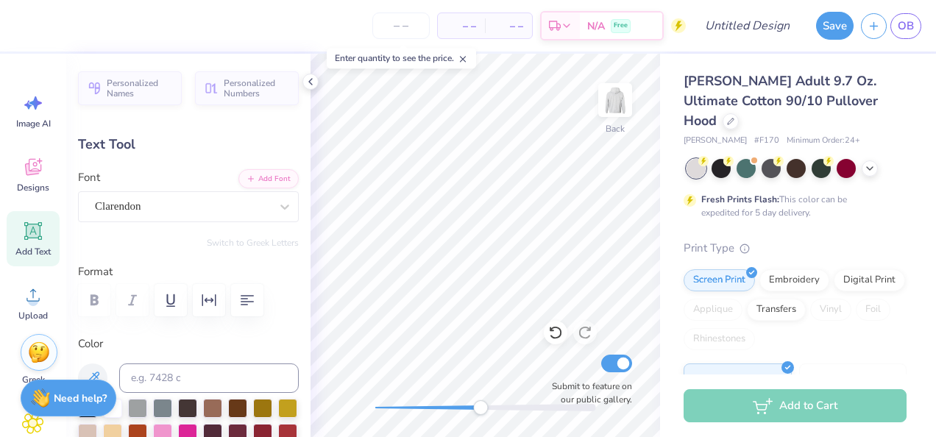
scroll to position [12, 3]
type textarea "Est. 1965"
type textarea "a"
type textarea "D"
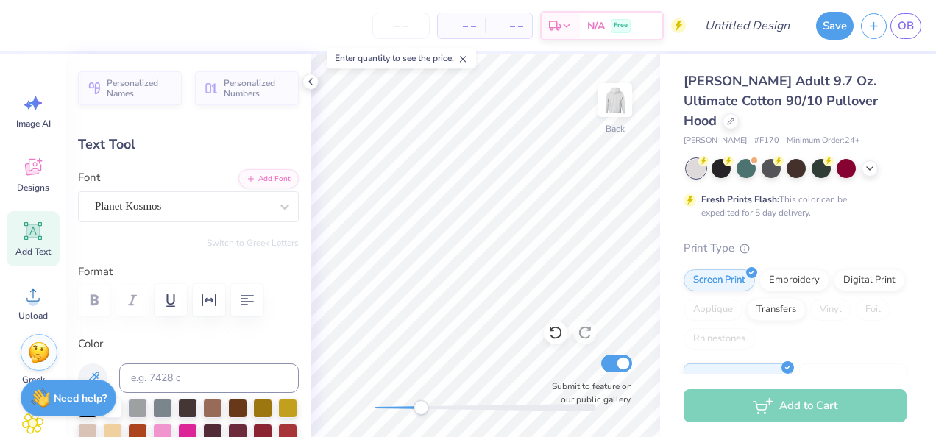
scroll to position [11, 1]
type textarea "D"
type textarea "e"
type textarea "Detla Chi Theta"
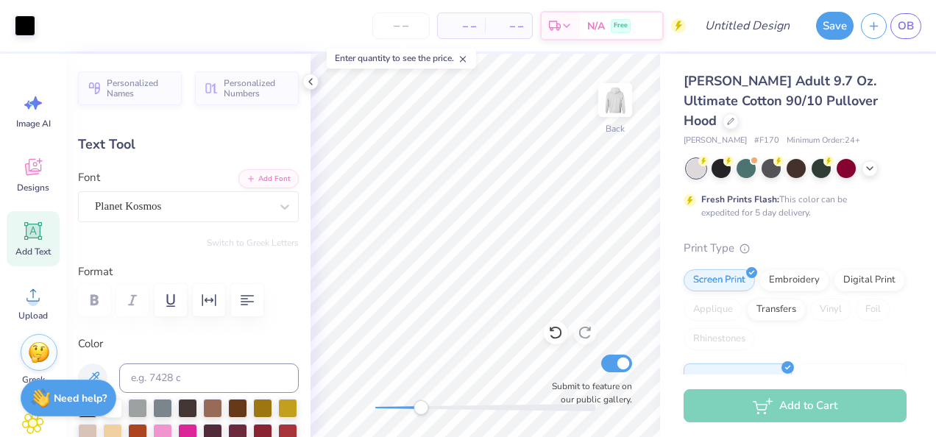
type input "11.55"
type input "1.44"
type input "2.89"
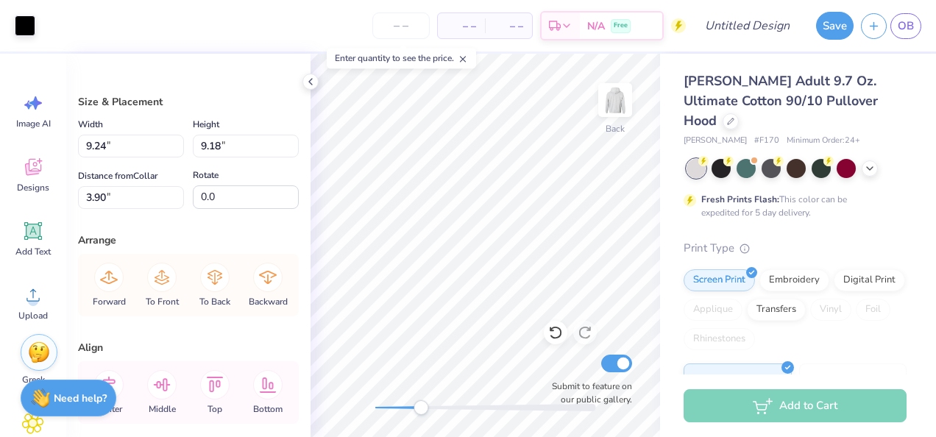
type input "3.93"
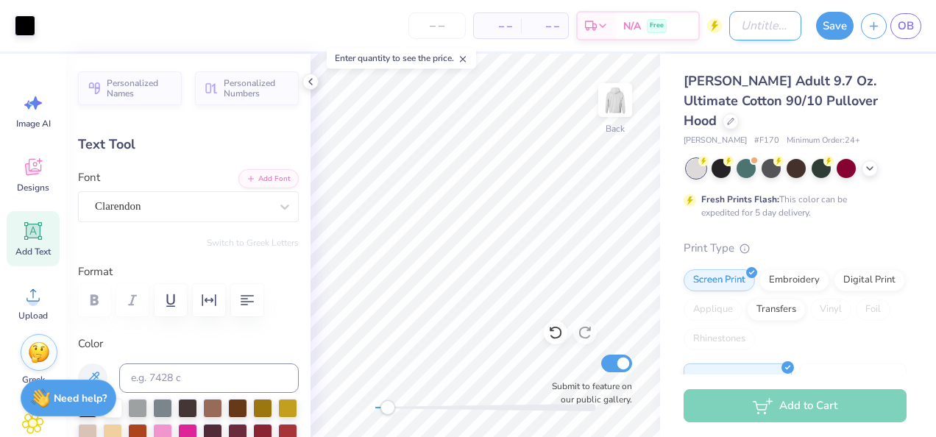
click at [780, 31] on input "Design Title" at bounding box center [765, 25] width 72 height 29
type input "butterfly"
click at [835, 22] on button "Save" at bounding box center [835, 24] width 38 height 28
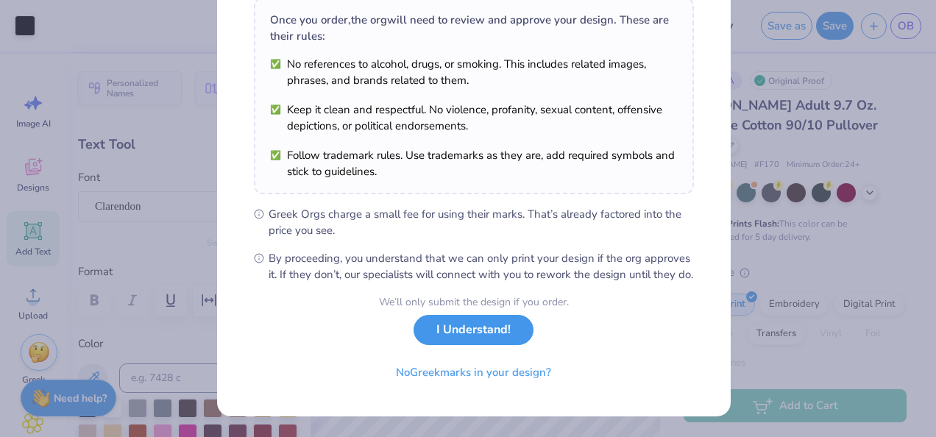
click at [489, 334] on button "I Understand!" at bounding box center [474, 330] width 120 height 30
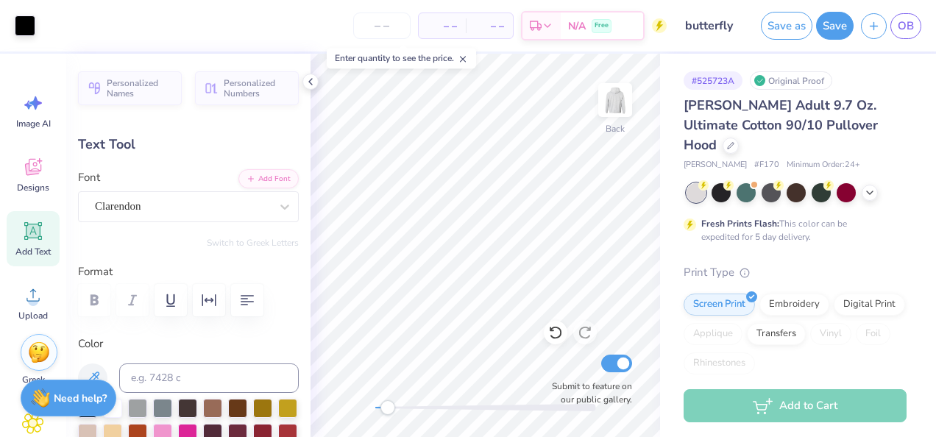
scroll to position [34, 0]
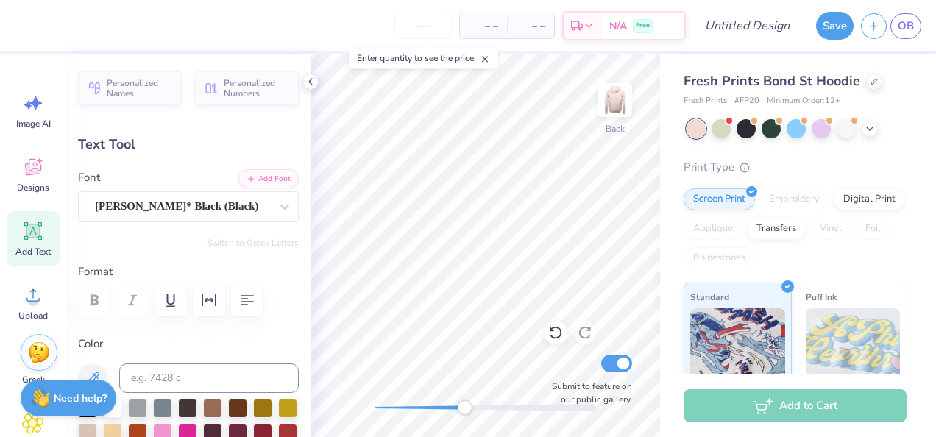
type input "4.98"
type input "1.16"
type input "9.29"
type textarea "S"
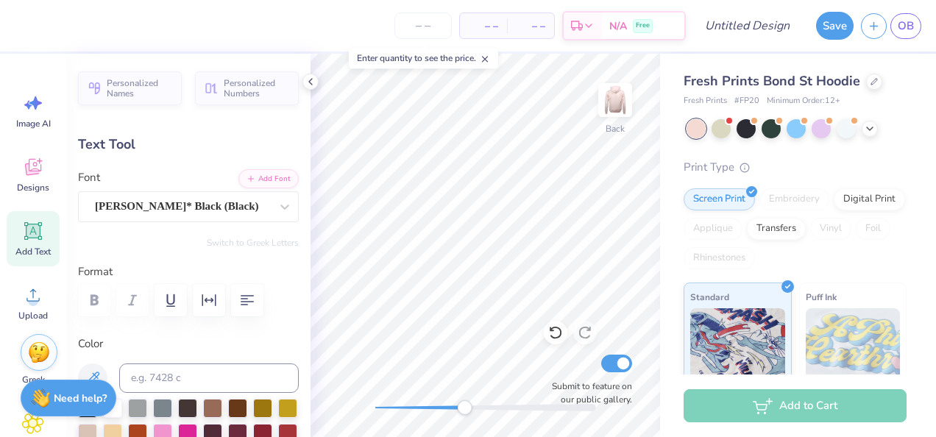
type textarea "Delta Chi Theta"
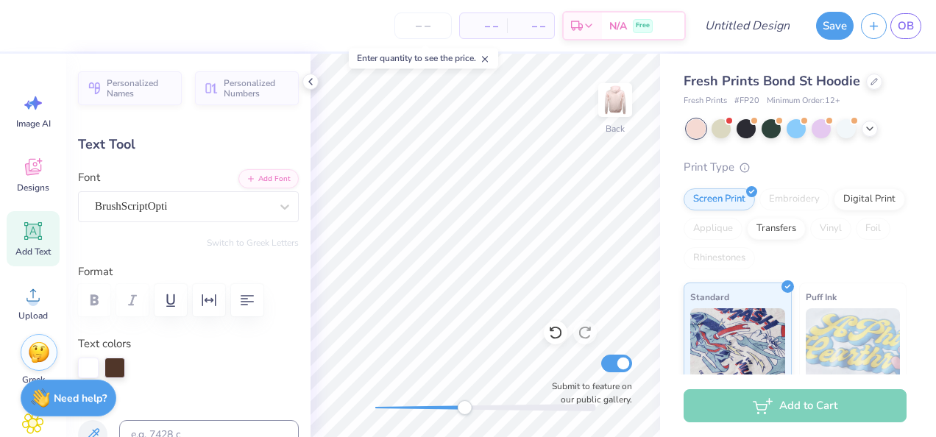
type input "3.83"
type input "0.96"
type input "10.45"
type textarea "b"
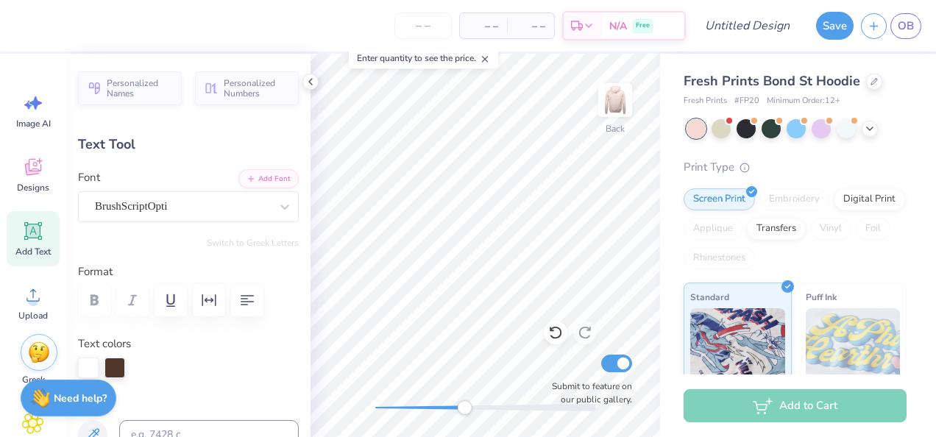
type textarea "1965"
type input "2.04"
type input "0.70"
type input "10.40"
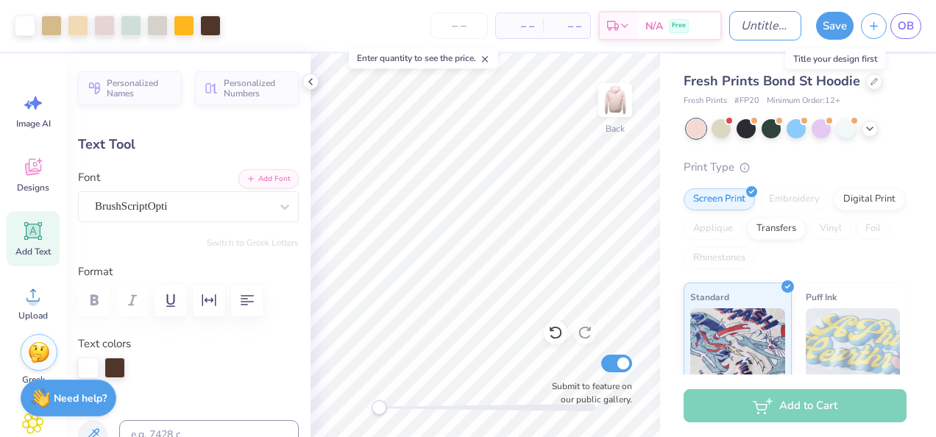
drag, startPoint x: 836, startPoint y: 22, endPoint x: 803, endPoint y: 12, distance: 34.7
click at [803, 12] on div "Art colors – – Per Item – – Total Est. Delivery N/A Free Design Title Save OB" at bounding box center [468, 26] width 936 height 52
type input "bunny"
click at [832, 20] on button "Save" at bounding box center [835, 24] width 38 height 28
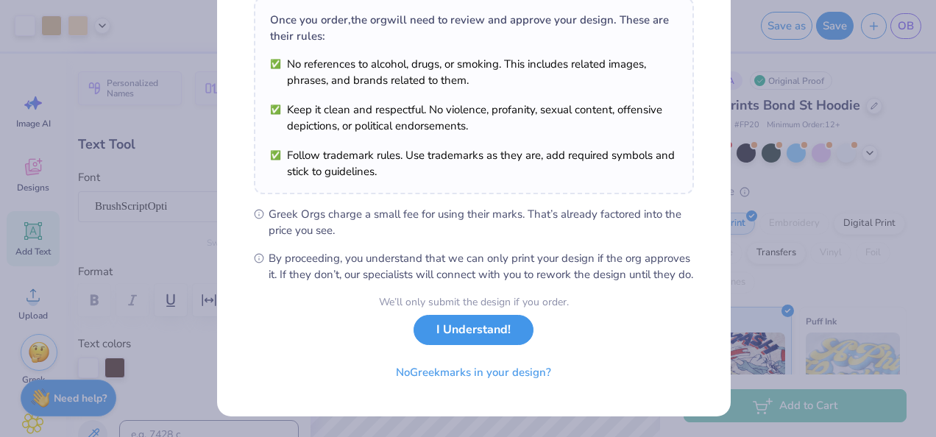
click at [471, 331] on button "I Understand!" at bounding box center [474, 330] width 120 height 30
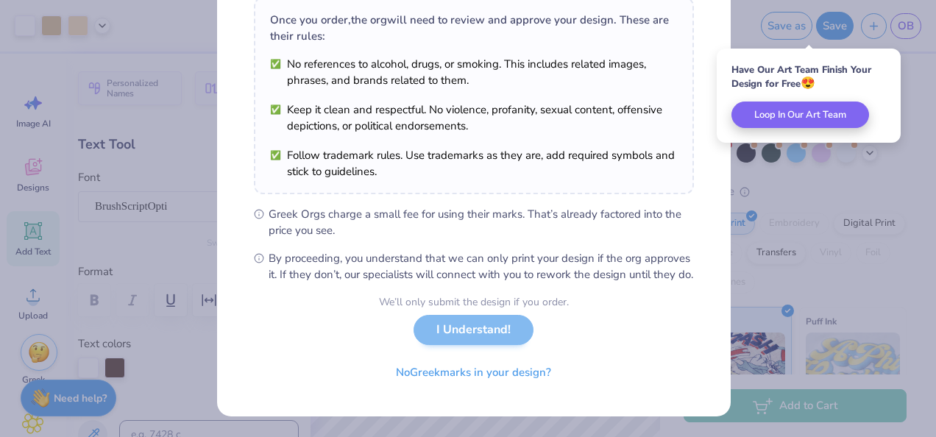
scroll to position [34, 0]
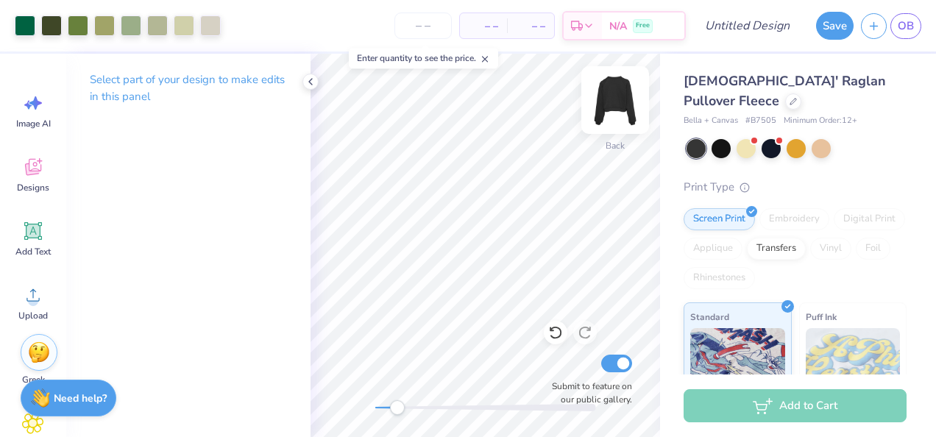
click at [599, 129] on div "Back" at bounding box center [615, 109] width 34 height 52
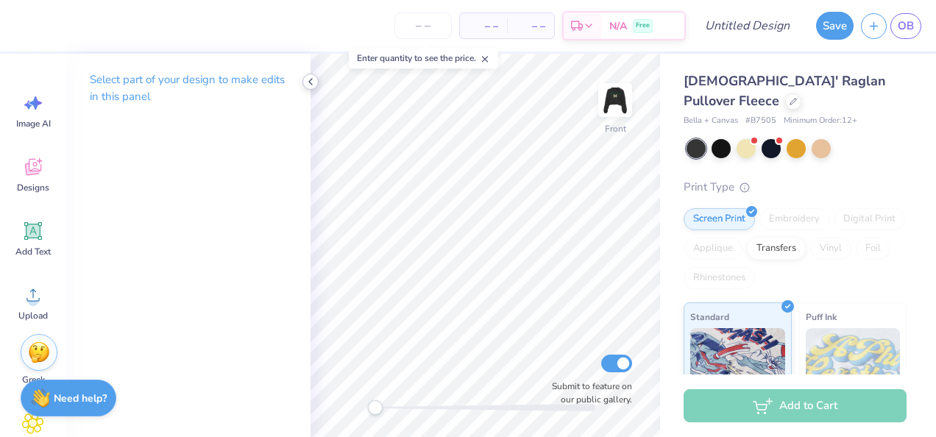
click at [314, 79] on icon at bounding box center [311, 82] width 12 height 12
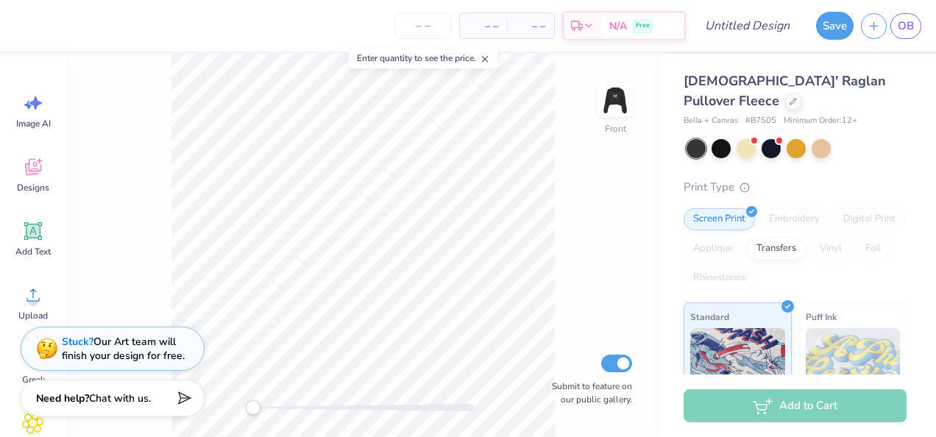
click at [609, 112] on img at bounding box center [615, 99] width 29 height 29
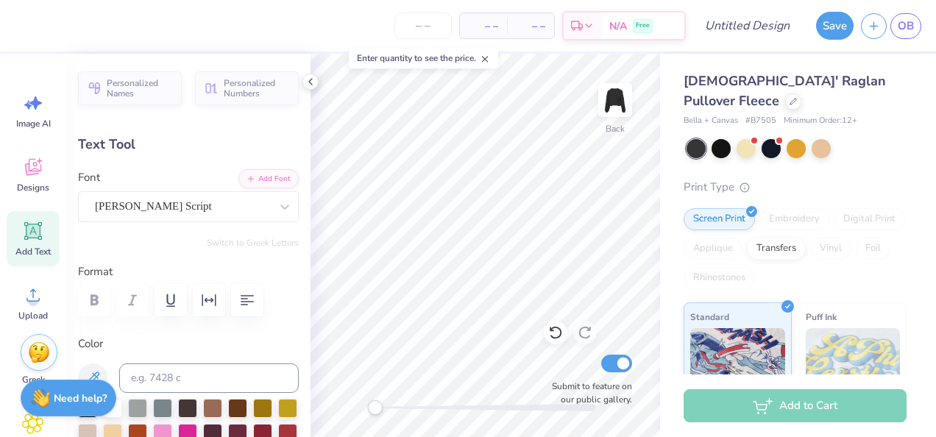
scroll to position [12, 4]
type textarea "G"
type textarea "Delta Chi Theta"
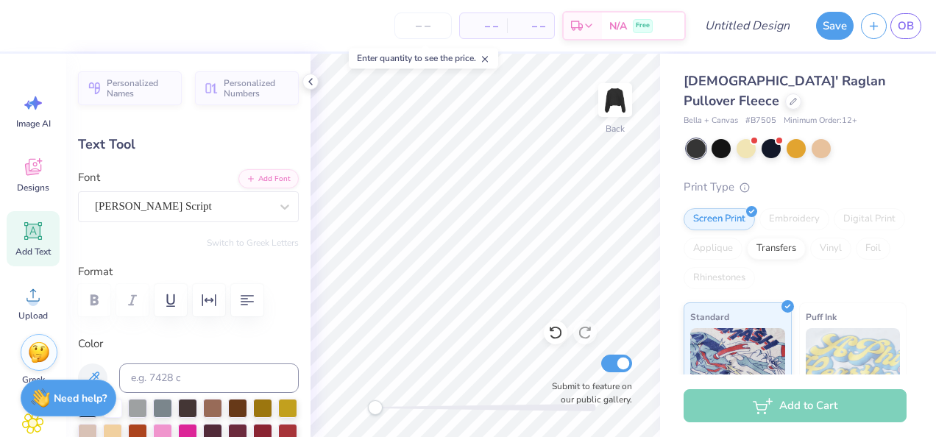
type input "4.57"
type input "0.83"
type input "11.24"
type textarea "EST. 1965"
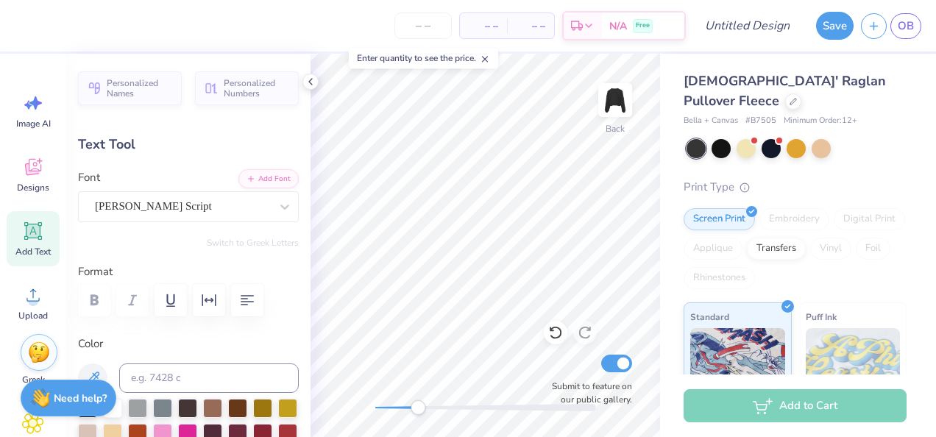
scroll to position [12, 4]
type input "14.60"
type input "2.48"
type input "4.31"
type input "13.53"
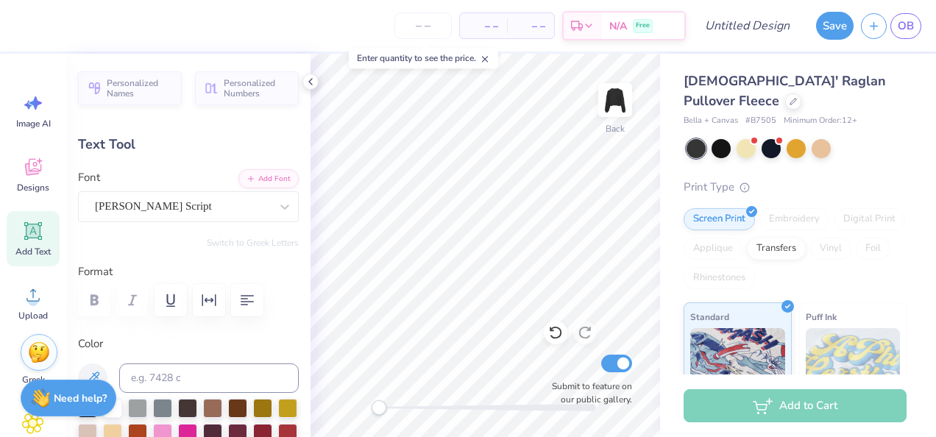
type input "2.30"
type input "4.18"
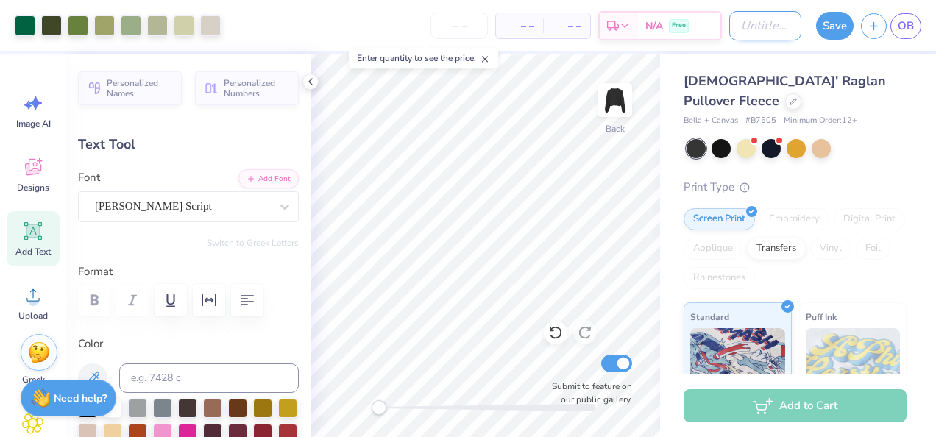
click at [773, 29] on input "Design Title" at bounding box center [765, 25] width 72 height 29
type input "butterfly"
click at [829, 25] on button "Save" at bounding box center [835, 24] width 38 height 28
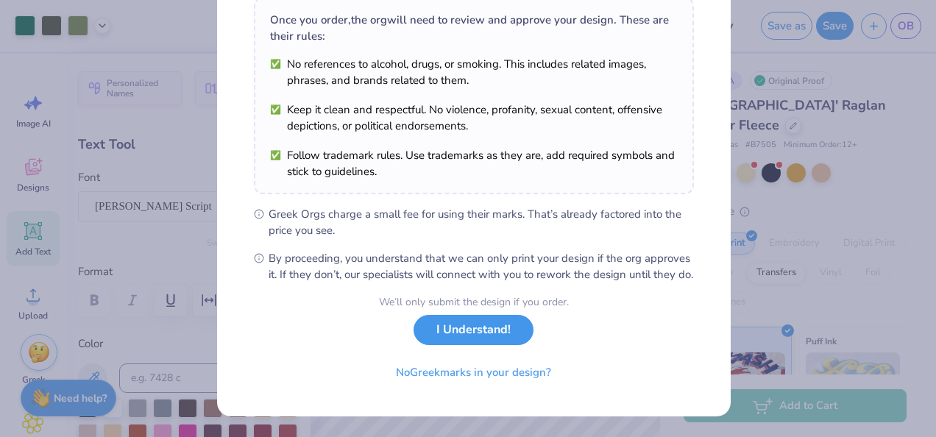
click at [476, 322] on button "I Understand!" at bounding box center [474, 330] width 120 height 30
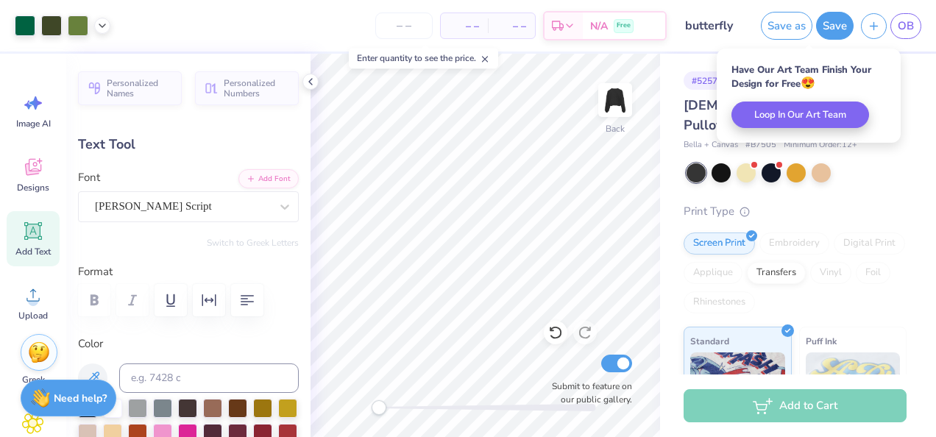
scroll to position [34, 0]
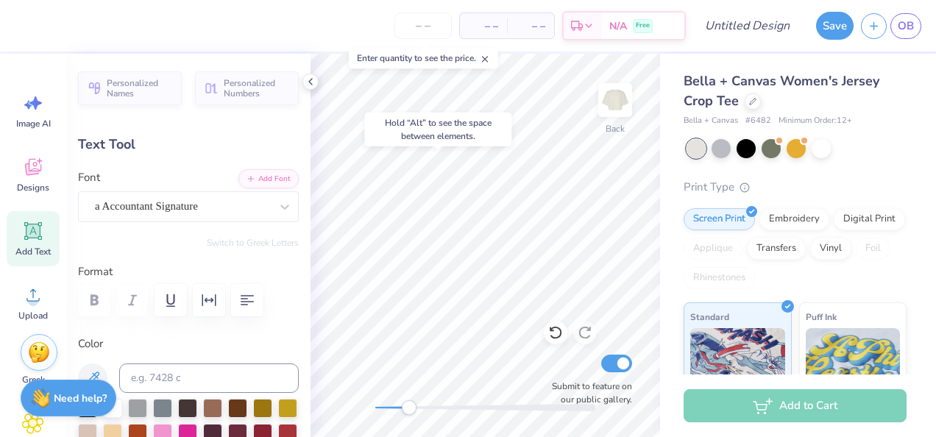
type input "0.0"
click at [561, 337] on icon at bounding box center [555, 332] width 15 height 15
type input "6.77"
type input "-21.5"
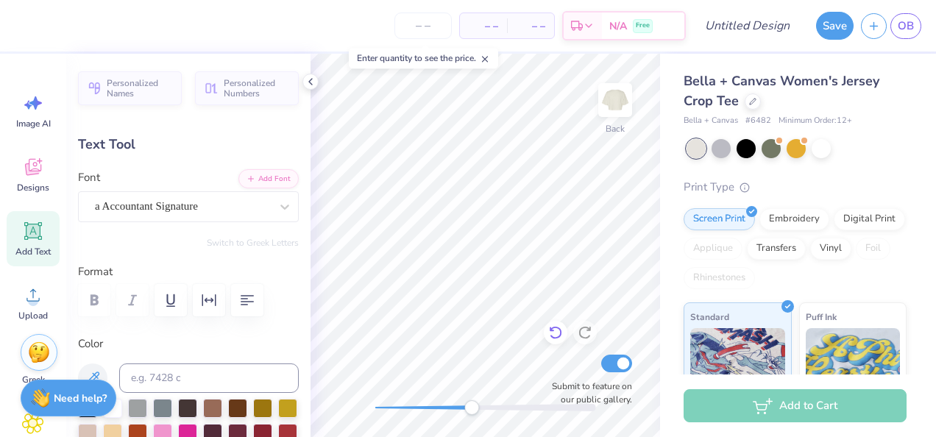
type textarea "1965"
type input "6.66"
type input "2.91"
type input "7.53"
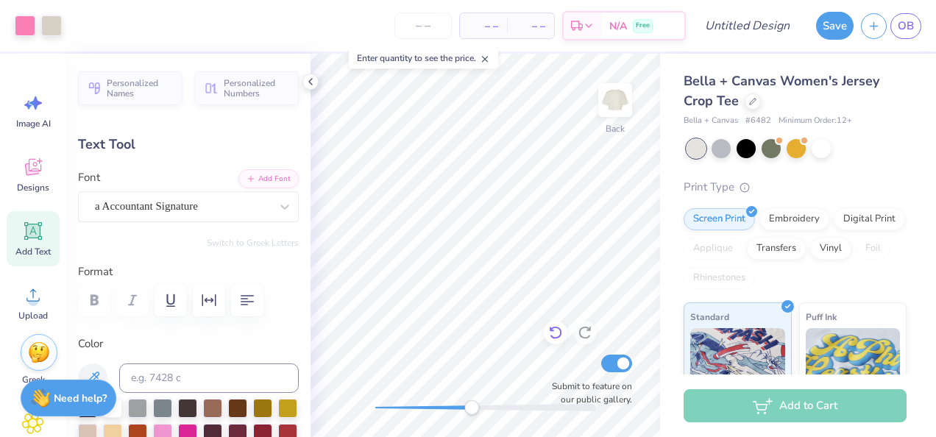
type input "0.0"
type input "7.35"
type input "-21.5"
type textarea "C"
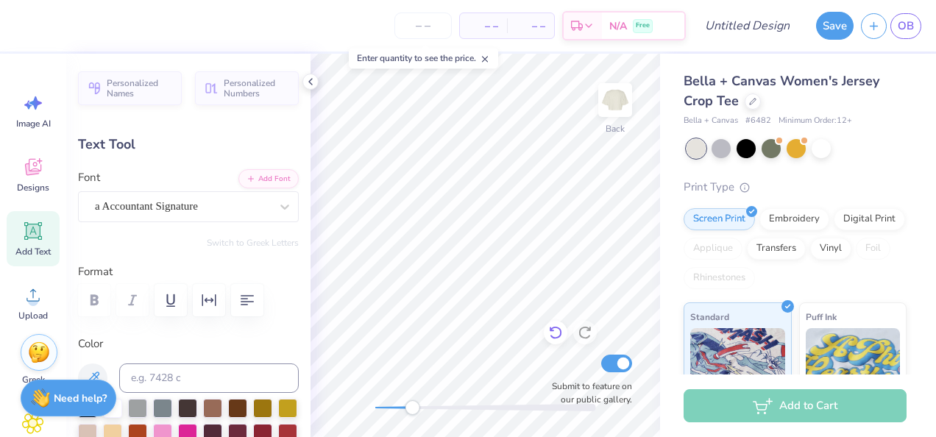
scroll to position [13, 1]
type textarea "Delta Chi Theta"
type input "0.0"
type input "10.42"
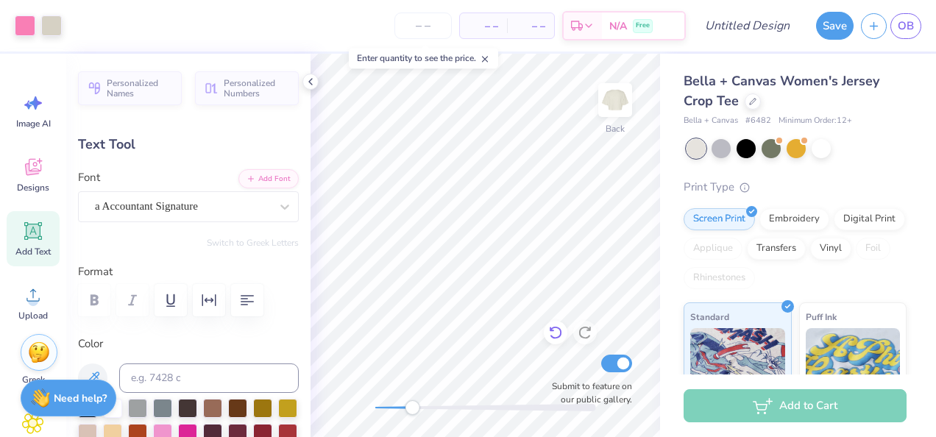
type input "4.72"
type input "6.57"
type input "0.0"
type input "6.60"
type input "-21.5"
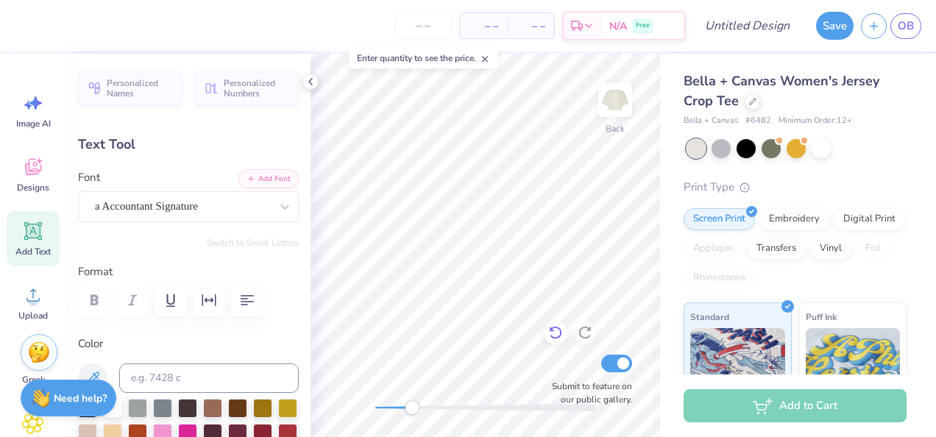
type input "8.39"
type input "3.80"
type input "7.52"
type input "0.0"
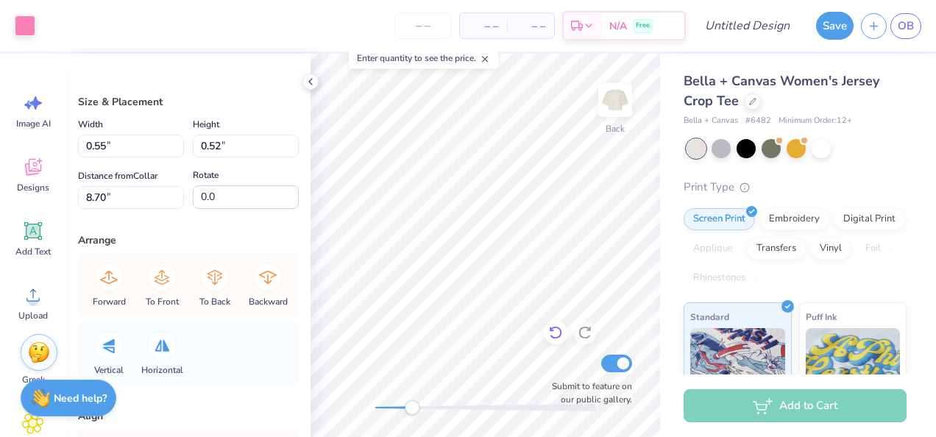
type input "0.10"
type input "0.09"
type input "0.19"
type input "0.18"
type input "0.92"
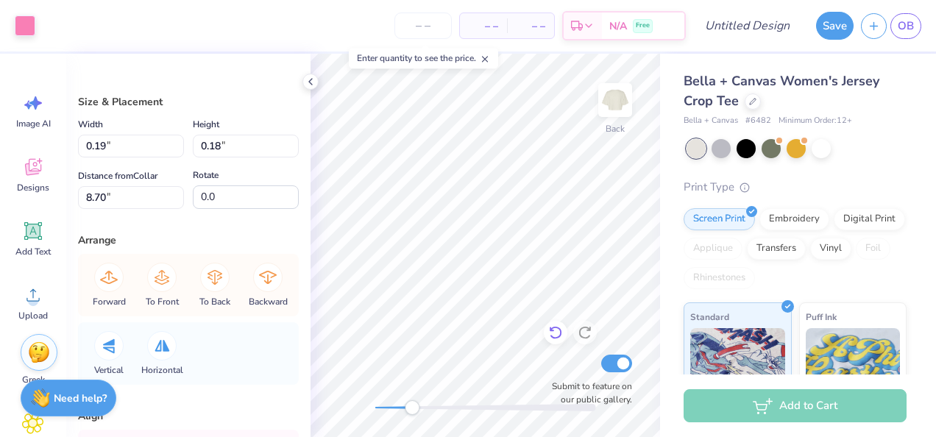
type input "0.87"
type input "0.82"
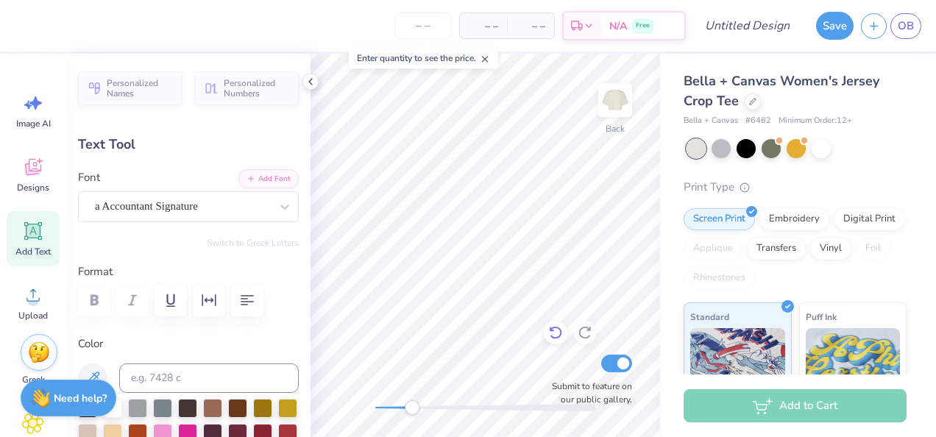
type input "0.0"
type input "7.31"
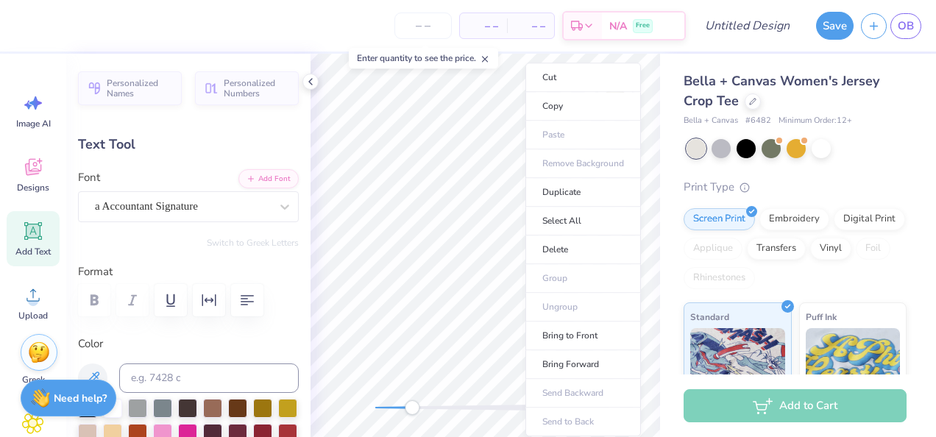
type input "0.0"
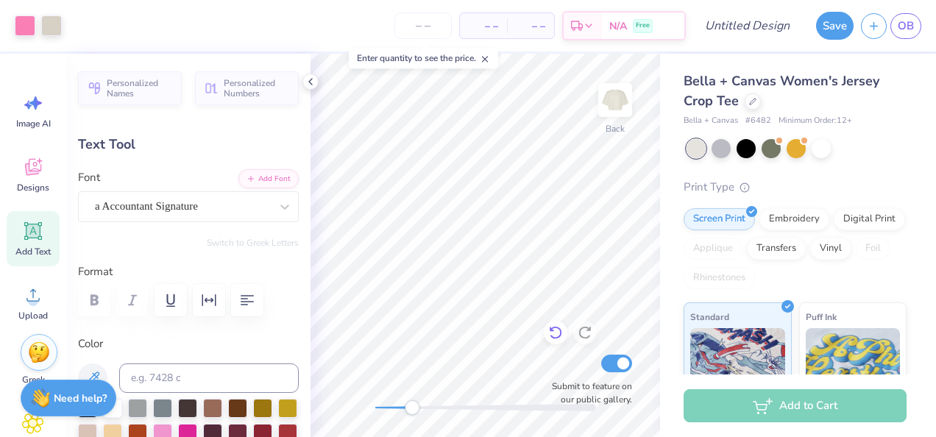
type input "7.34"
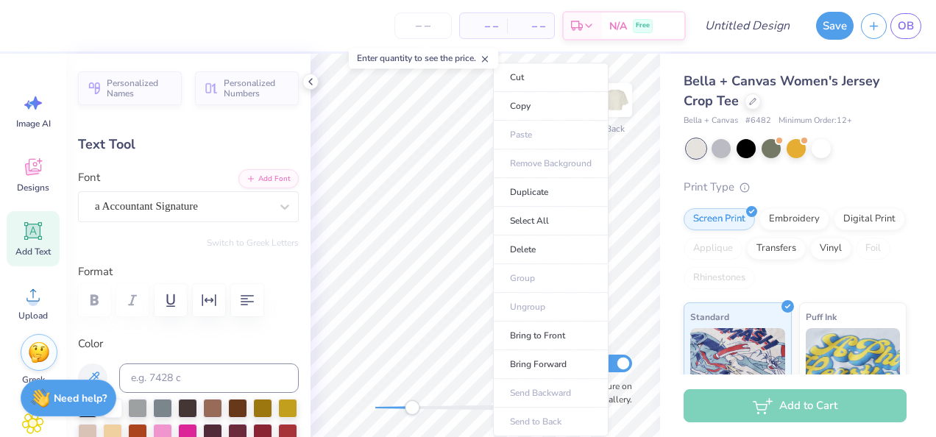
type input "0.0"
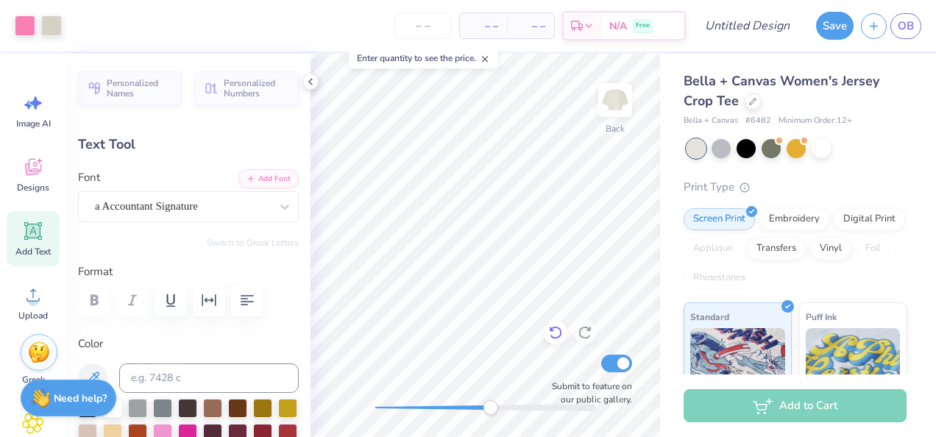
type input "7.37"
type input "-21.5"
type input "0.0"
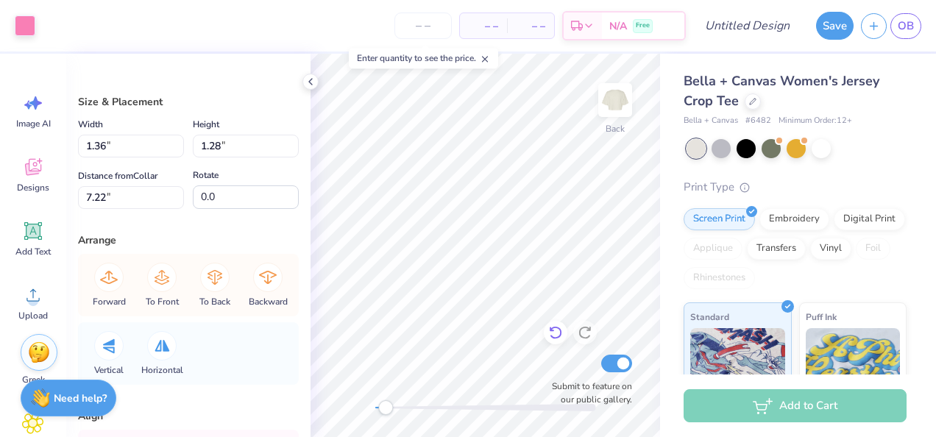
type input "1.36"
type input "1.28"
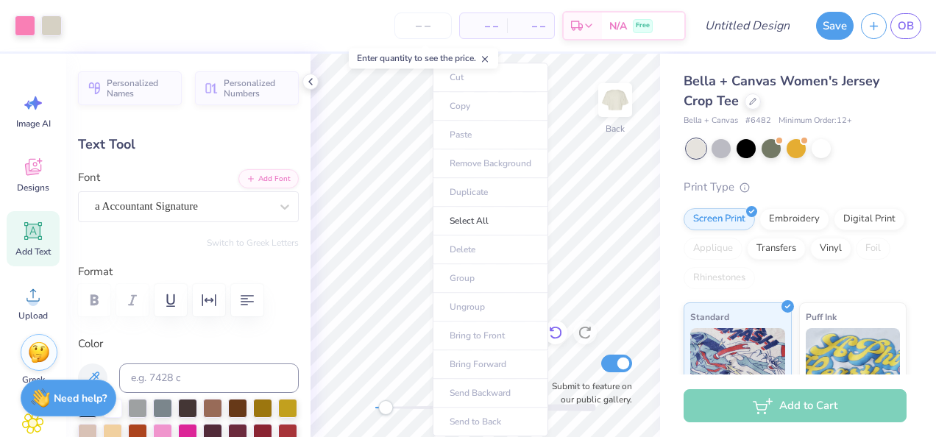
type input "8.92"
type input "4.04"
type input "7.41"
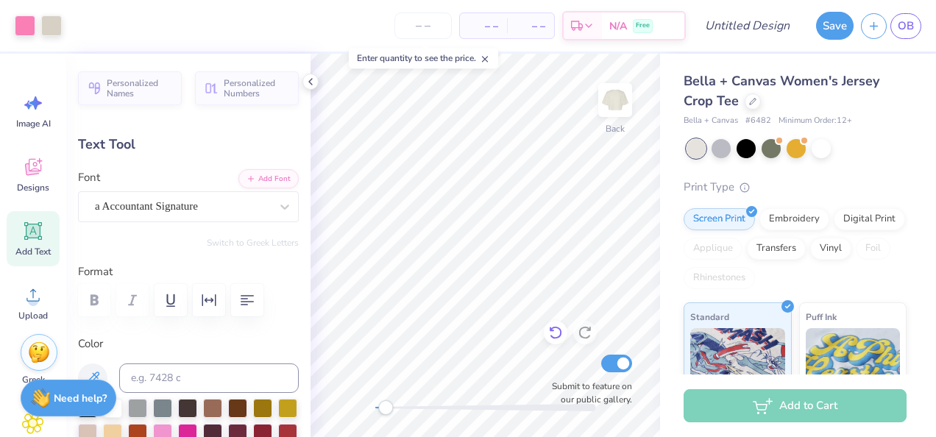
type input "0.0"
type input "7.31"
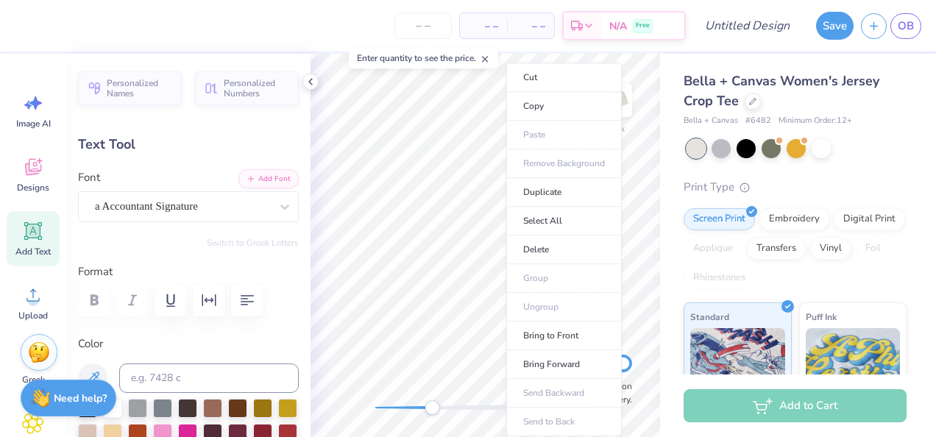
type input "0.0"
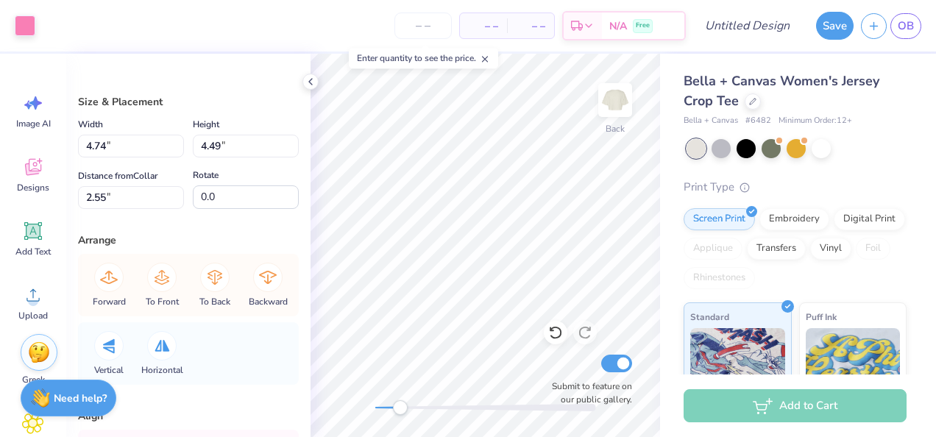
type input "0.53"
type input "0.56"
type input "4.39"
type input "1.16"
type input "1.20"
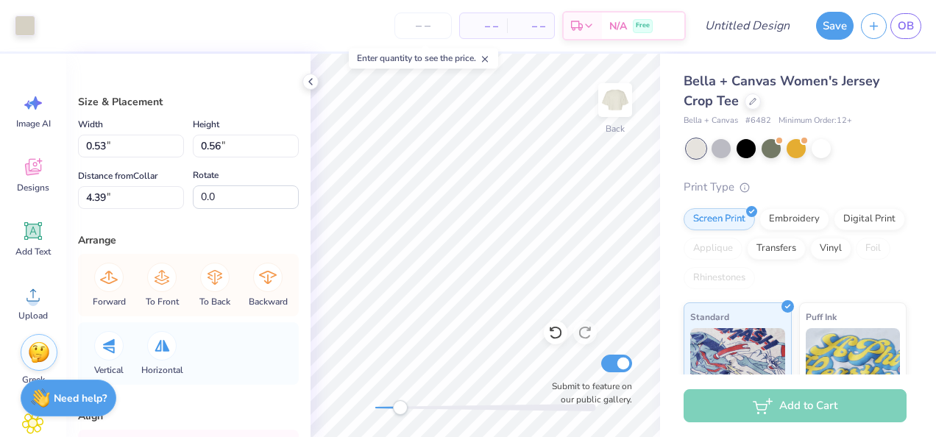
type input "4.04"
type input "0.61"
type input "0.63"
type input "0.50"
type input "0.52"
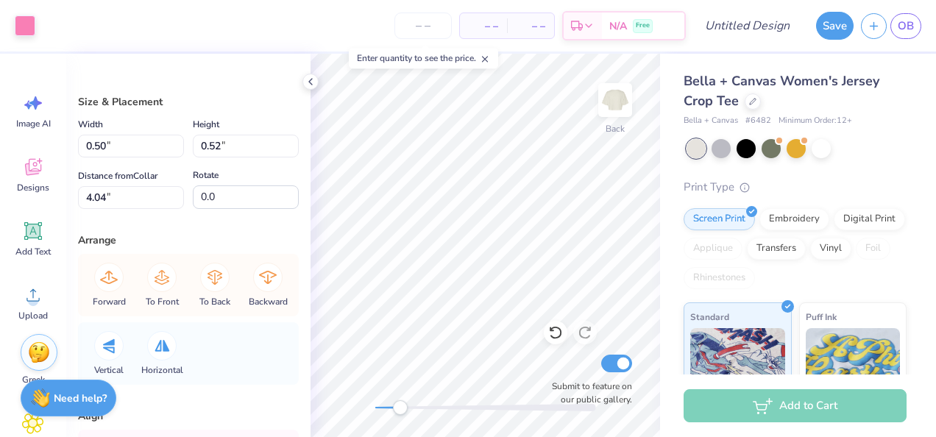
type input "0.86"
type input "0.89"
type input "0.27"
type input "4.65"
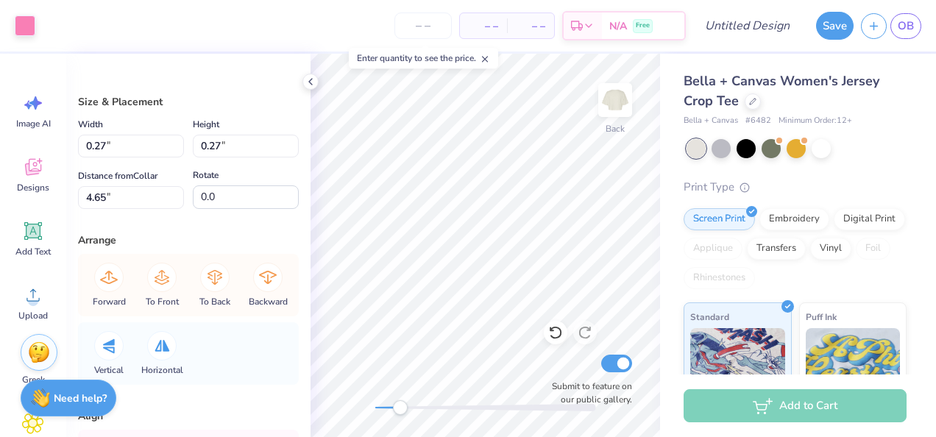
type input "0.25"
type input "0.26"
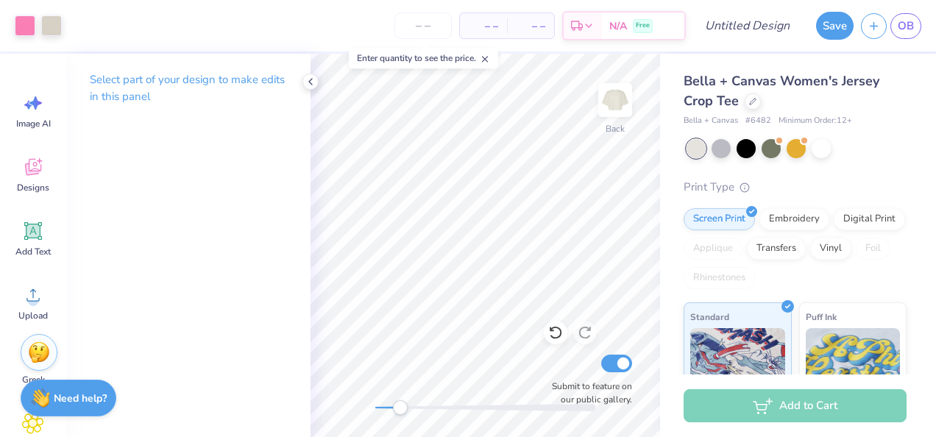
click at [559, 339] on icon at bounding box center [555, 332] width 15 height 15
click at [561, 332] on icon at bounding box center [555, 333] width 13 height 13
click at [556, 336] on icon at bounding box center [555, 332] width 15 height 15
click at [565, 327] on div at bounding box center [556, 333] width 24 height 24
click at [558, 339] on icon at bounding box center [555, 332] width 15 height 15
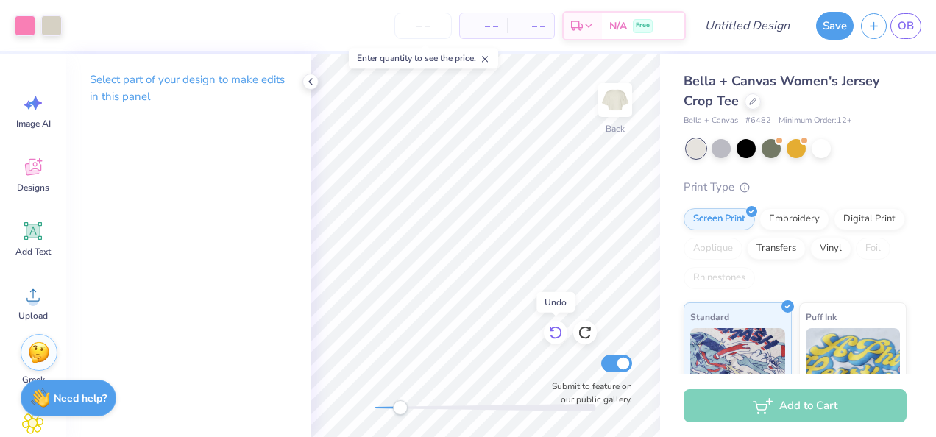
click at [552, 329] on icon at bounding box center [555, 333] width 13 height 13
click at [555, 330] on icon at bounding box center [555, 332] width 15 height 15
click at [564, 339] on div at bounding box center [556, 333] width 24 height 24
click at [566, 332] on div at bounding box center [556, 333] width 24 height 24
click at [556, 336] on icon at bounding box center [555, 332] width 15 height 15
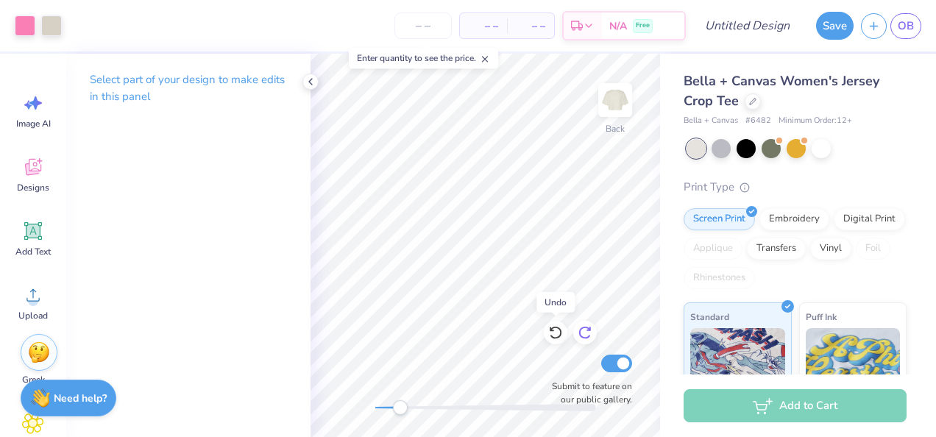
click at [588, 336] on icon at bounding box center [585, 332] width 15 height 15
click at [780, 25] on input "Design Title" at bounding box center [765, 25] width 72 height 29
type input "flower"
click at [840, 29] on button "Save" at bounding box center [835, 24] width 38 height 28
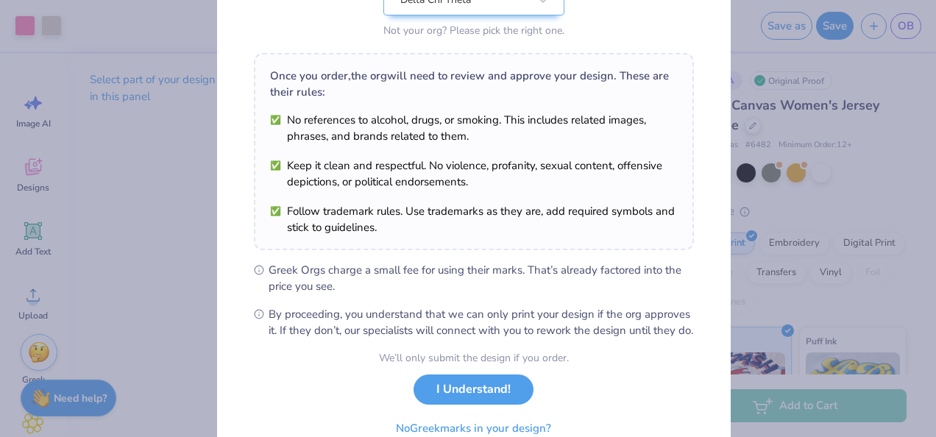
scroll to position [181, 0]
click at [472, 400] on button "I Understand!" at bounding box center [474, 385] width 120 height 30
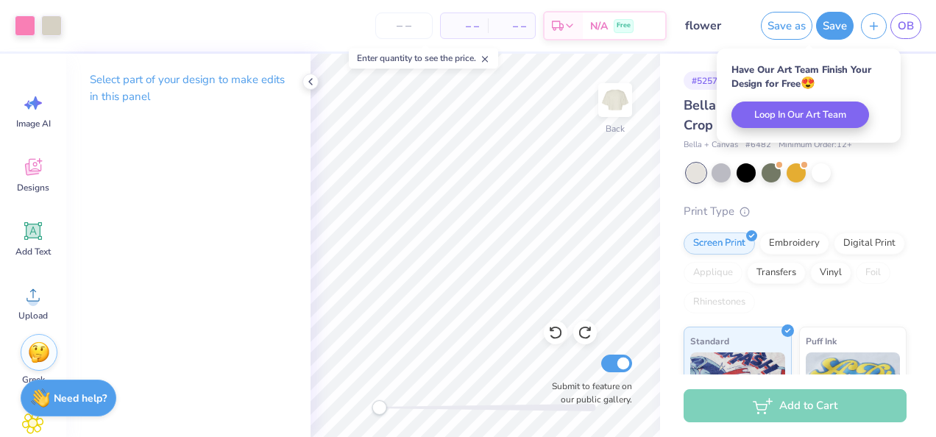
scroll to position [34, 0]
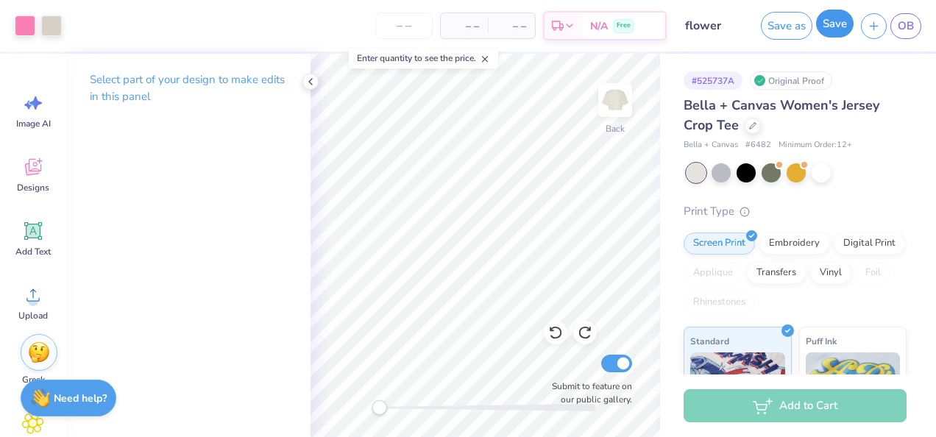
click at [831, 27] on button "Save" at bounding box center [835, 24] width 38 height 28
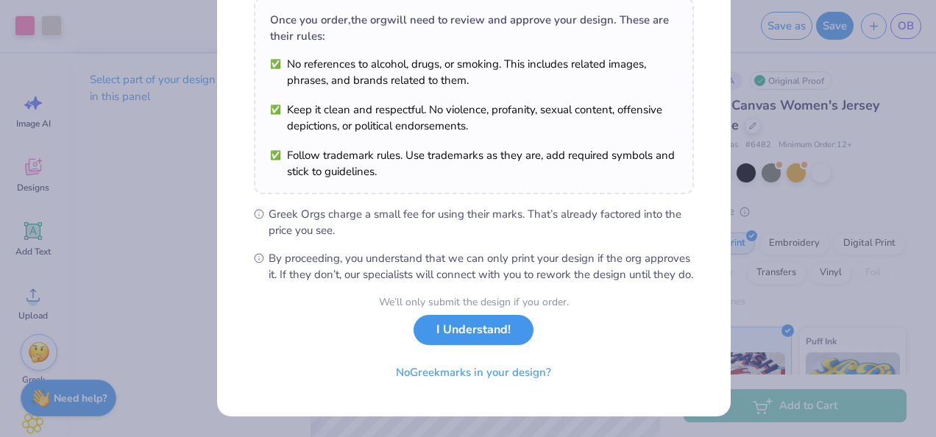
click at [462, 344] on button "I Understand!" at bounding box center [474, 330] width 120 height 30
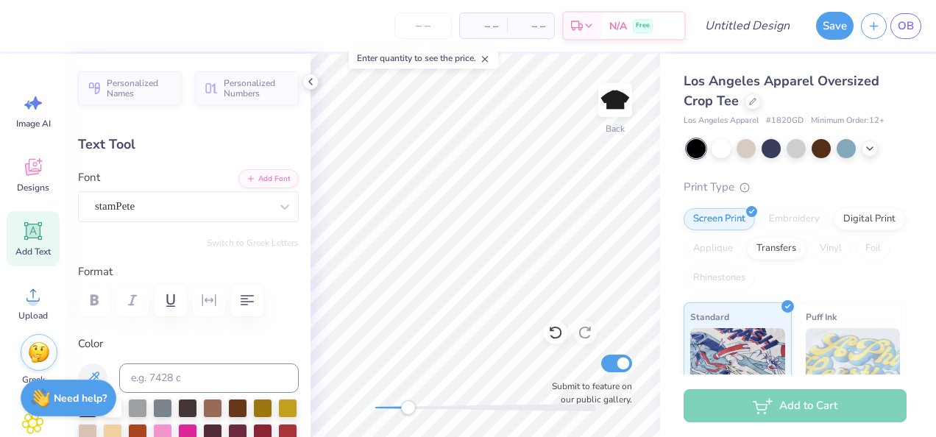
scroll to position [12, 4]
type textarea "P"
type textarea "cHI tHETA"
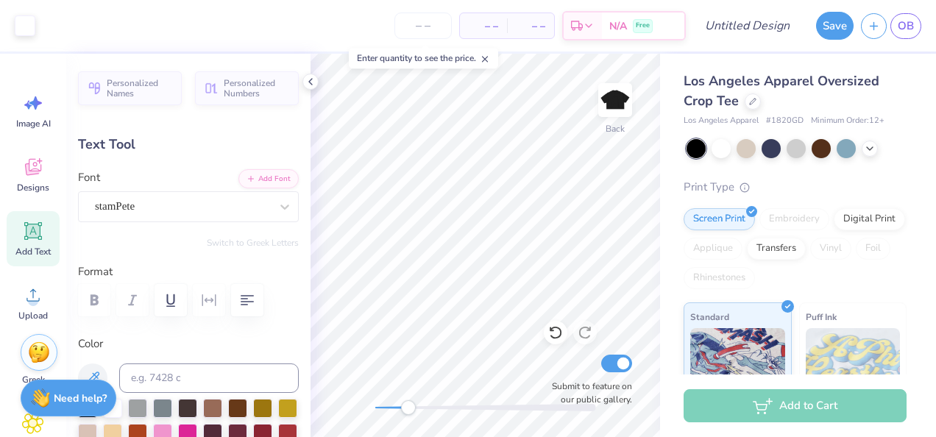
type input "4.56"
type input "2.15"
type input "2.85"
type textarea "dELTA"
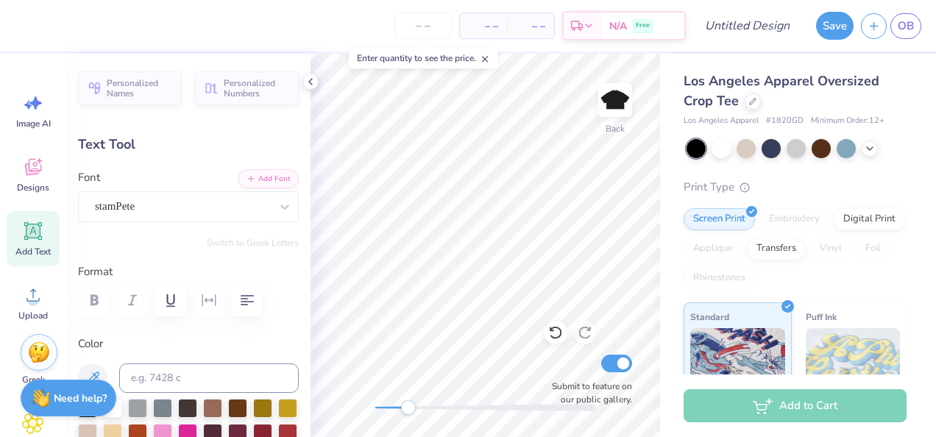
scroll to position [12, 2]
type input "3.63"
type input "1.52"
type input "5.39"
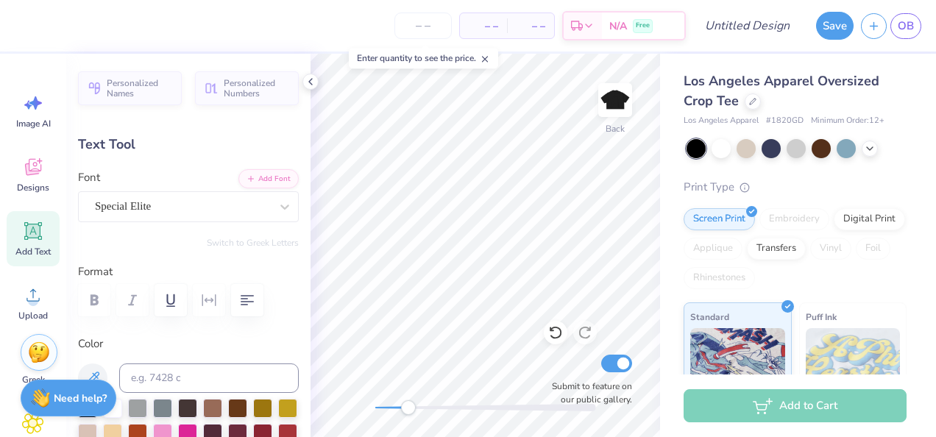
type textarea "EST. 1965"
type input "3.57"
type input "1.56"
type input "5.16"
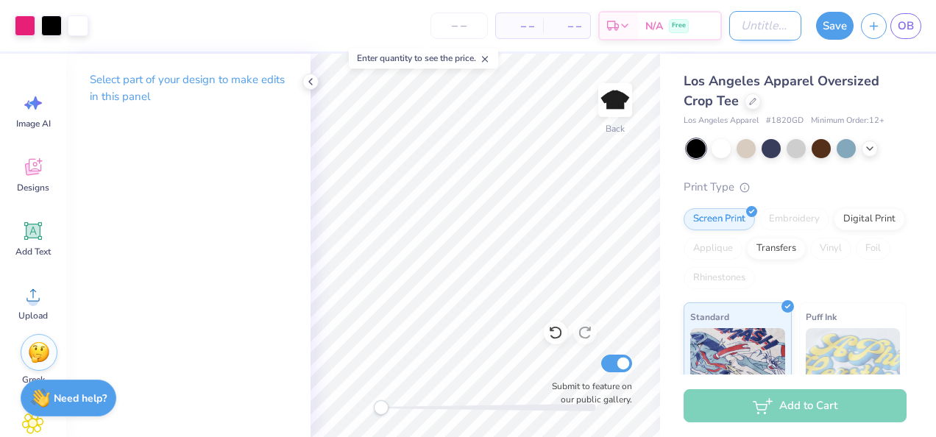
click at [791, 30] on input "Design Title" at bounding box center [765, 25] width 72 height 29
type input "MATCH"
click at [829, 28] on button "Save" at bounding box center [835, 24] width 38 height 28
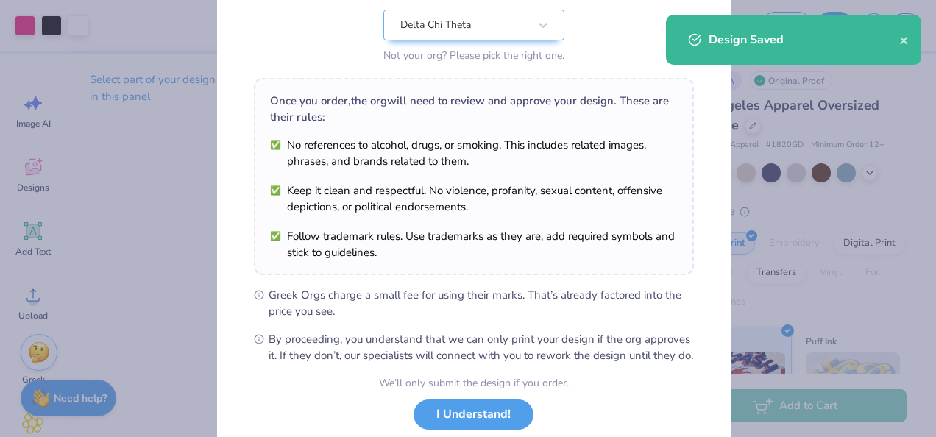
scroll to position [156, 0]
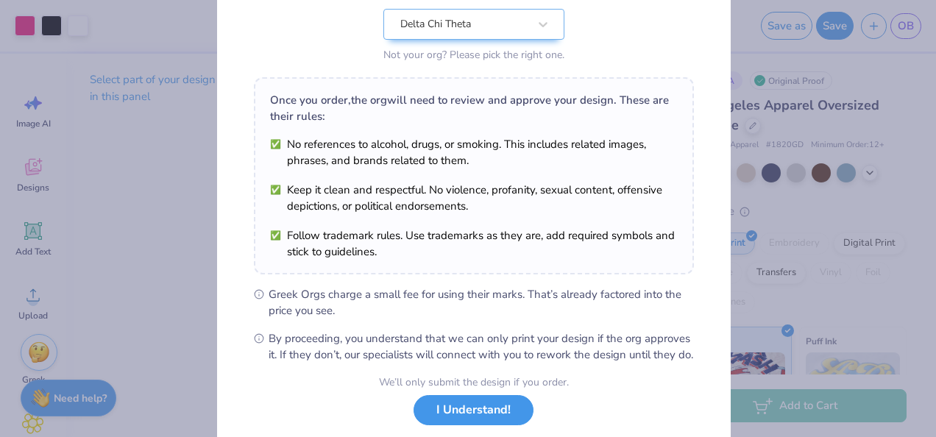
click at [480, 420] on button "I Understand!" at bounding box center [474, 410] width 120 height 30
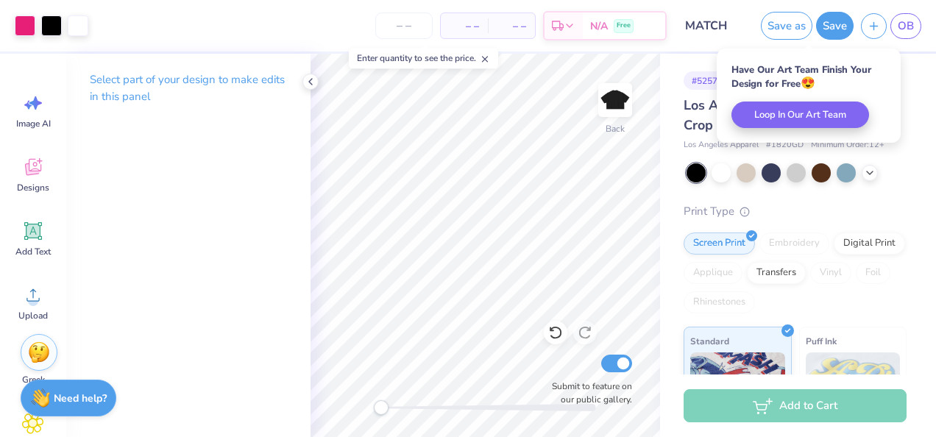
scroll to position [34, 0]
